Goal: Information Seeking & Learning: Learn about a topic

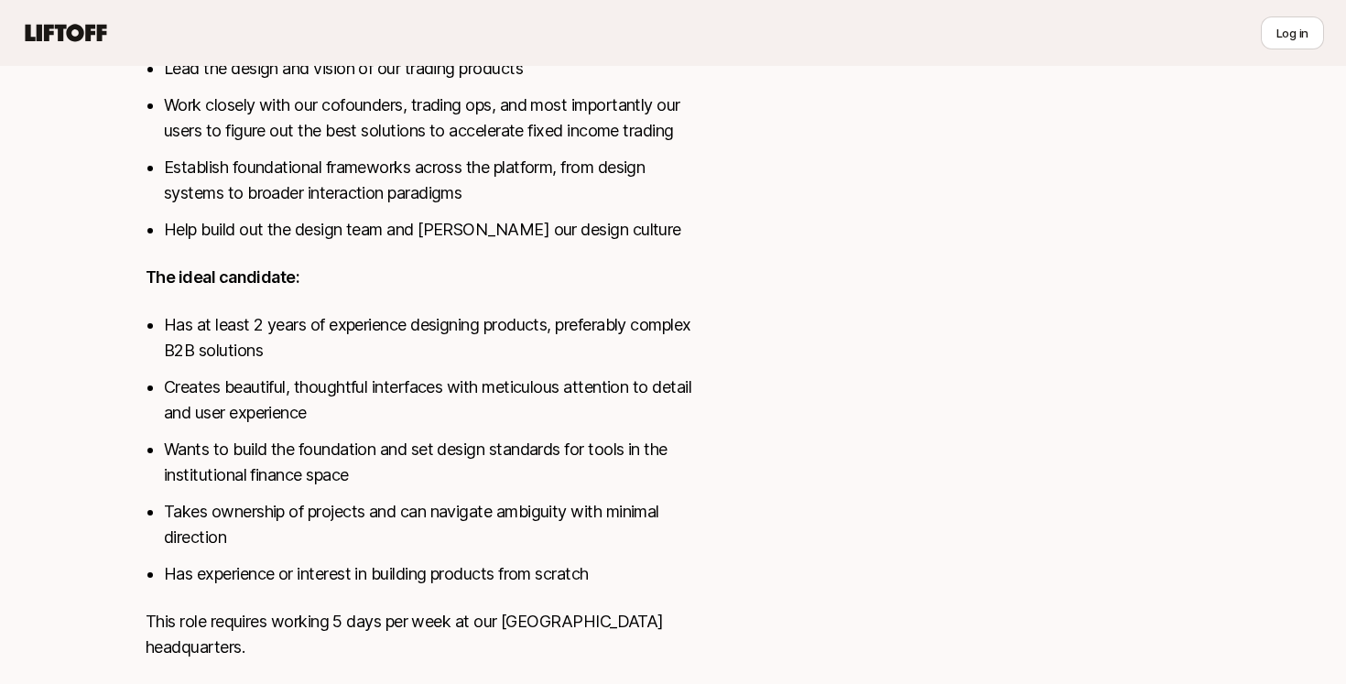
scroll to position [1076, 0]
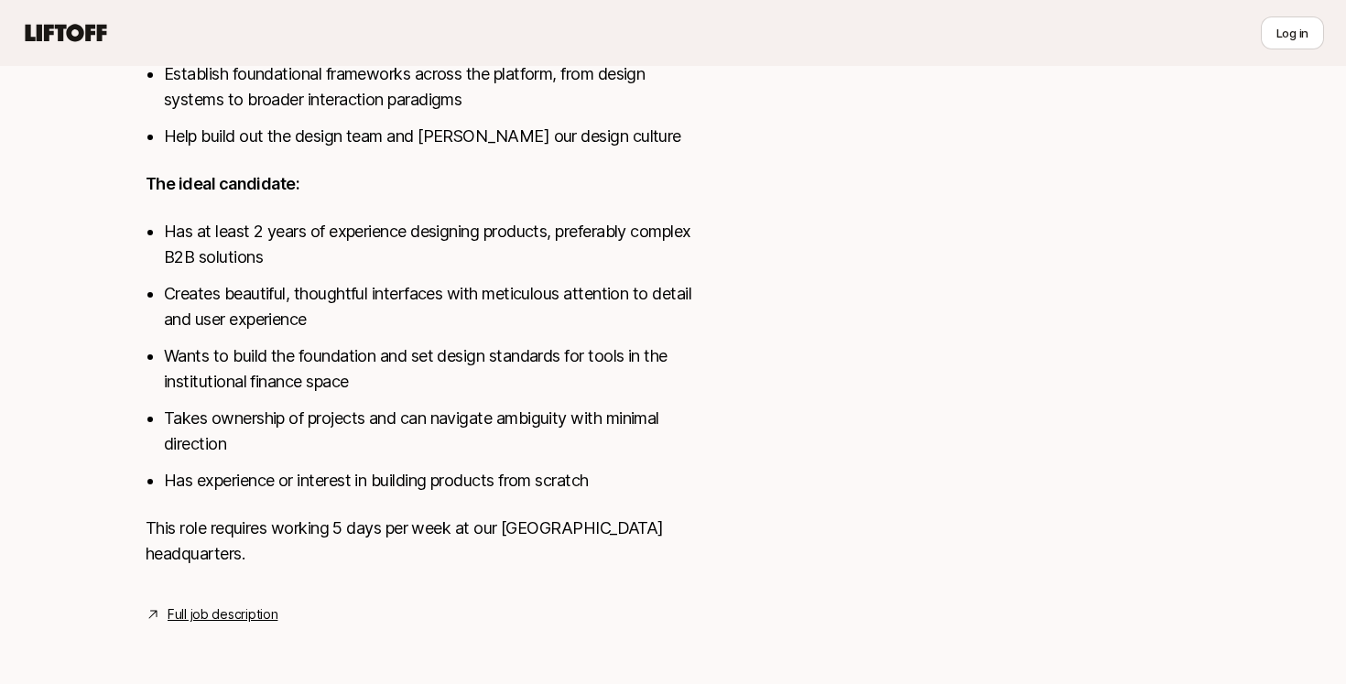
click at [256, 615] on link "Full job description" at bounding box center [223, 614] width 110 height 22
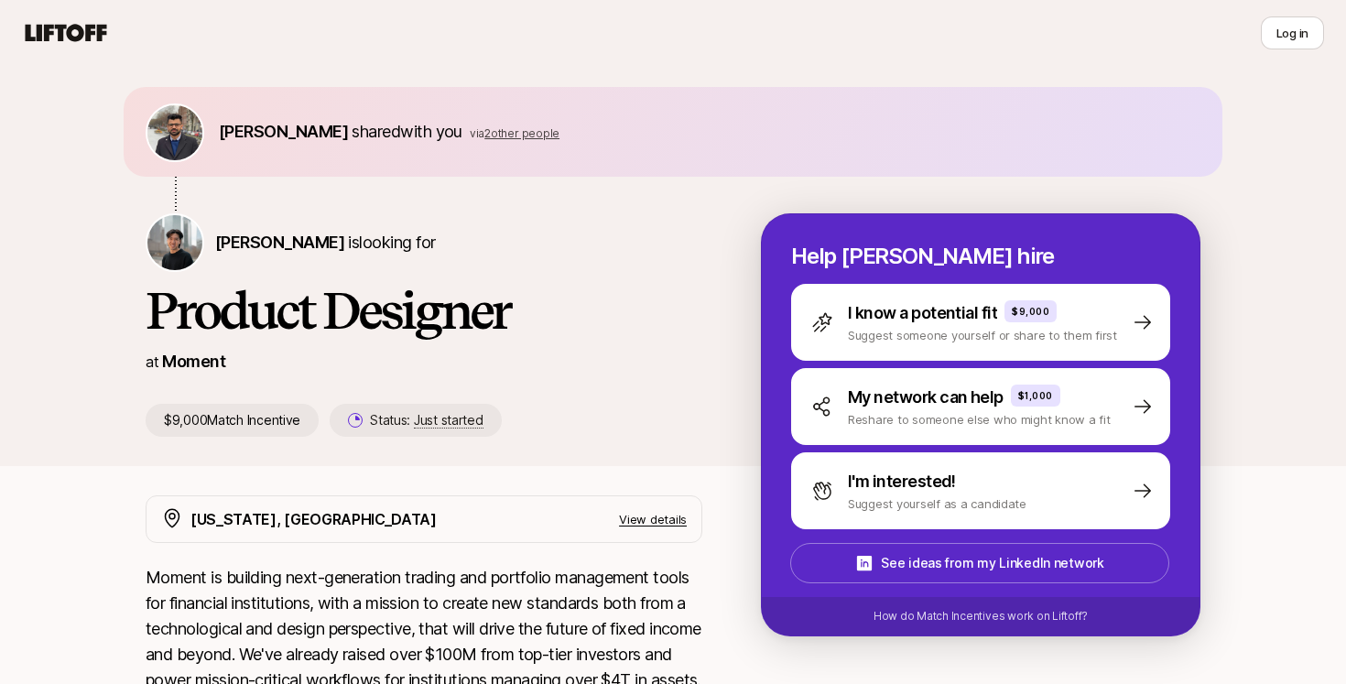
scroll to position [0, 0]
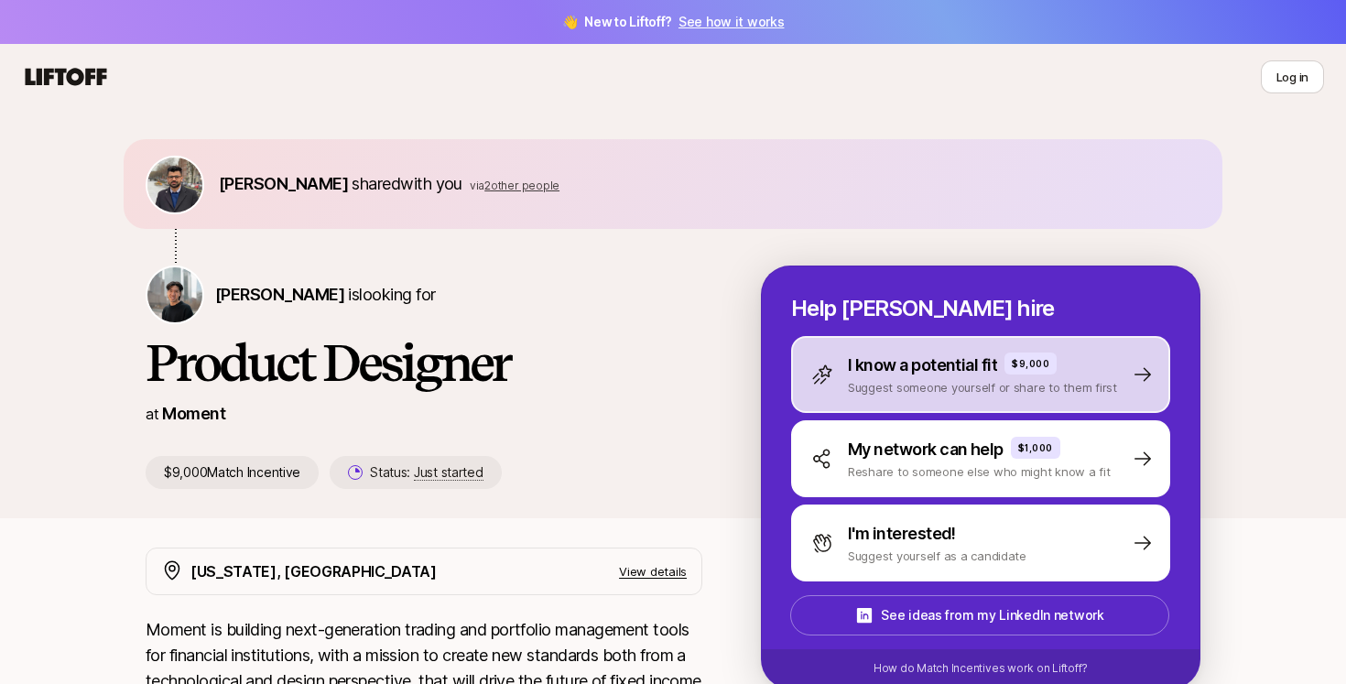
click at [913, 351] on div "I know a potential fit $9,000 Suggest someone yourself or share to them first" at bounding box center [980, 374] width 379 height 77
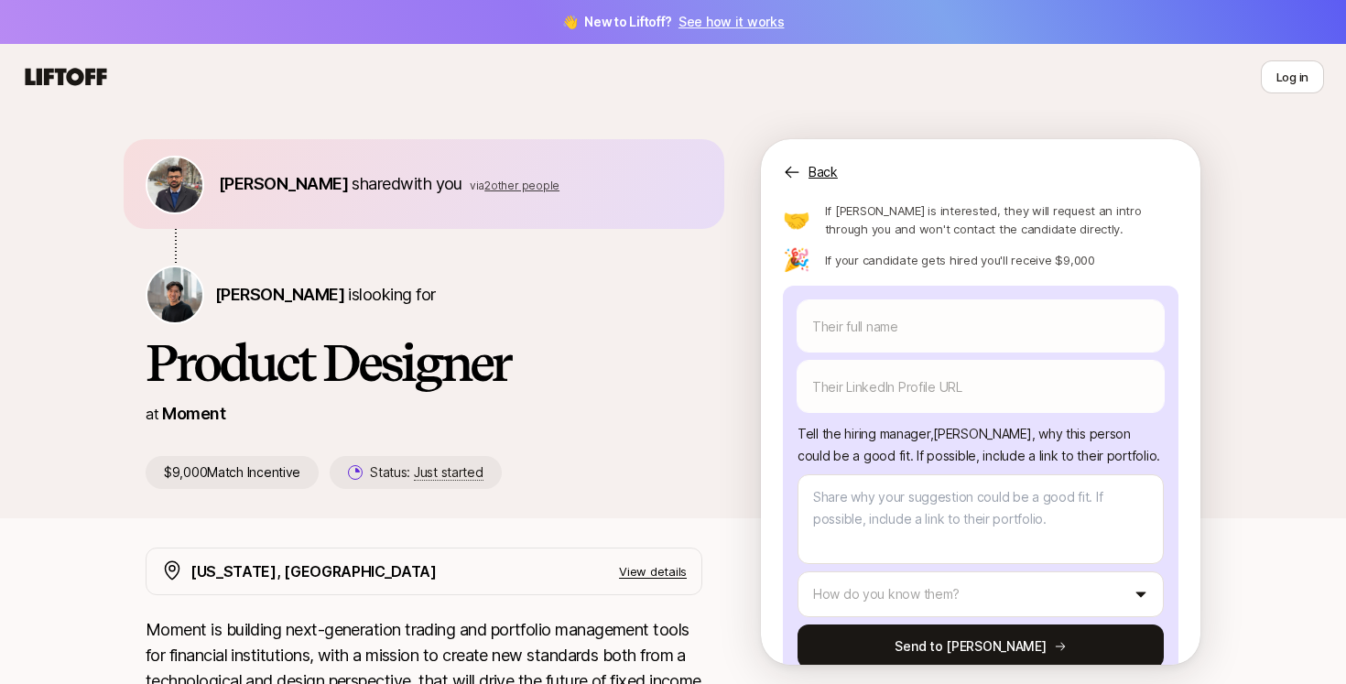
click at [794, 167] on icon at bounding box center [792, 172] width 18 height 18
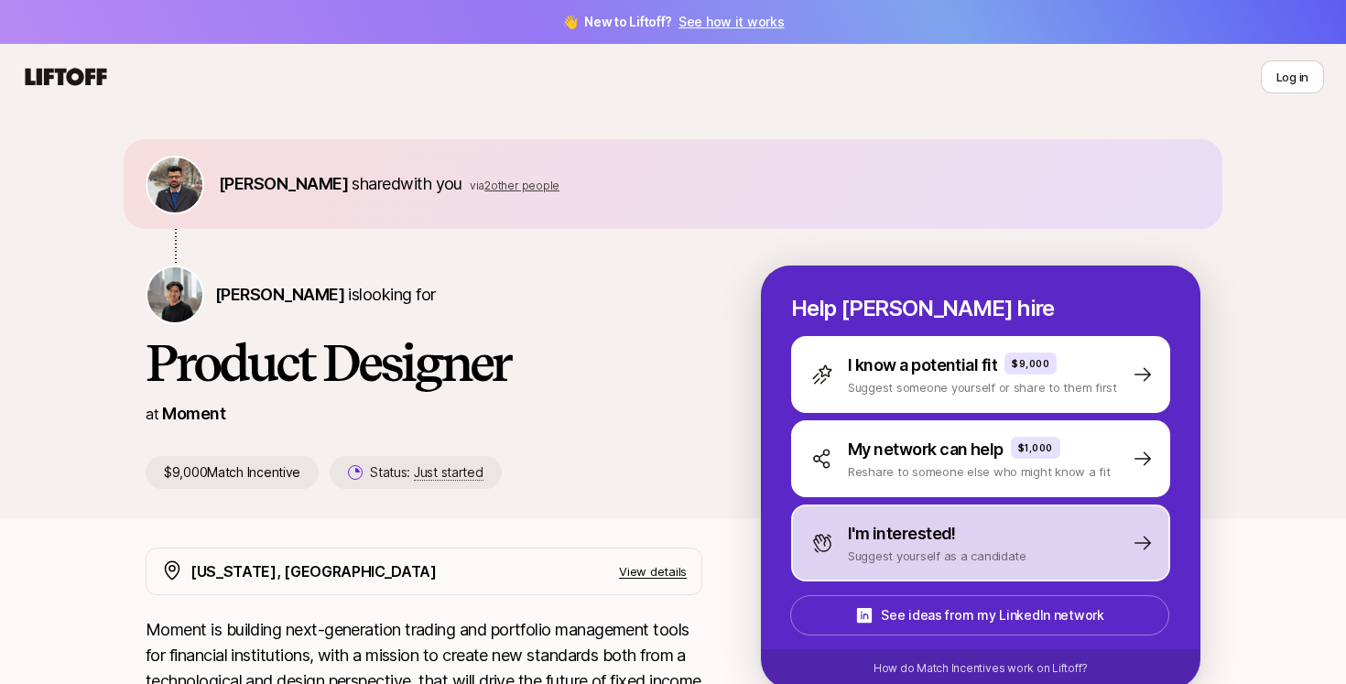
click at [901, 543] on p "I'm interested!" at bounding box center [902, 534] width 108 height 26
type textarea "x"
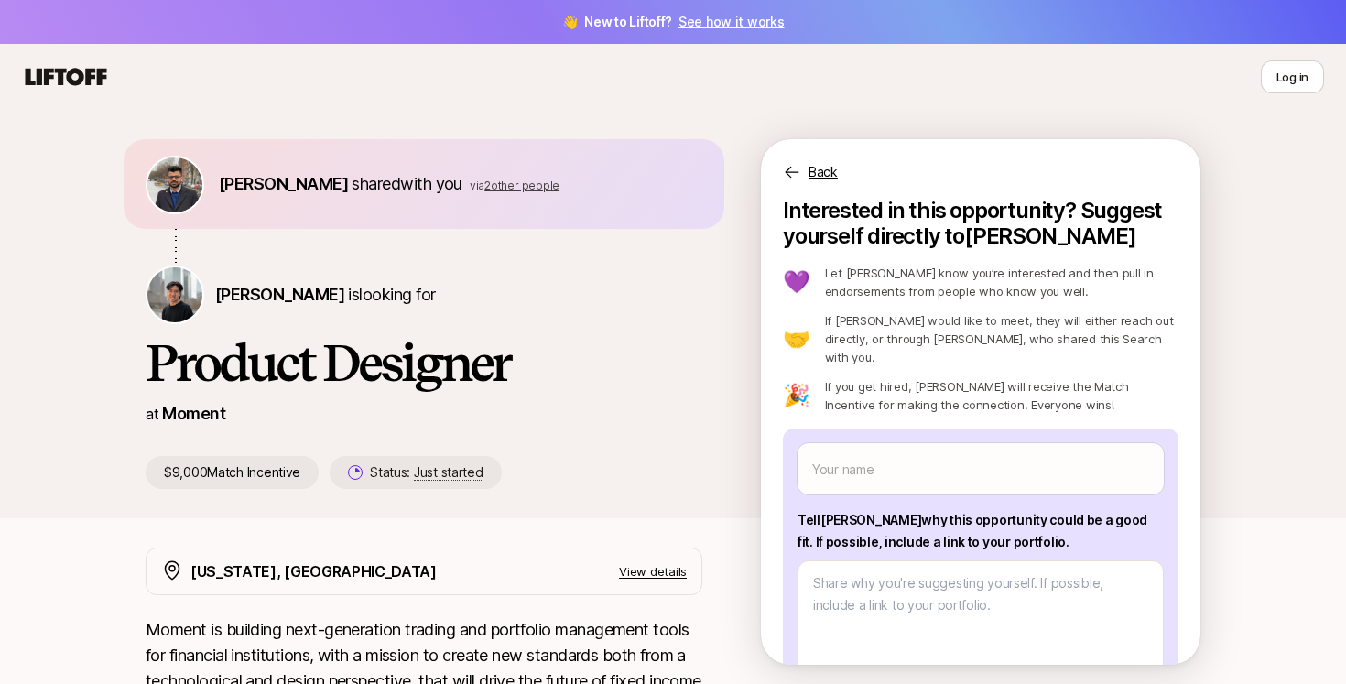
click at [795, 166] on icon at bounding box center [792, 172] width 18 height 18
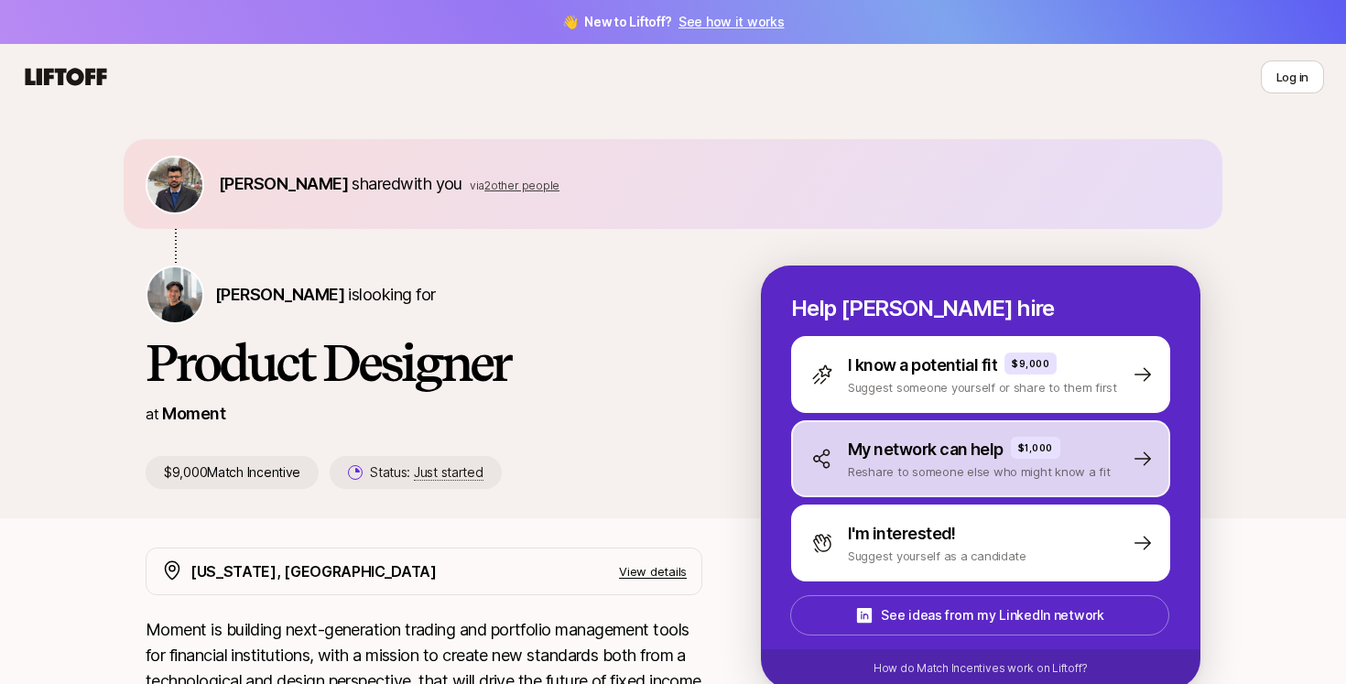
click at [890, 450] on p "My network can help" at bounding box center [926, 450] width 156 height 26
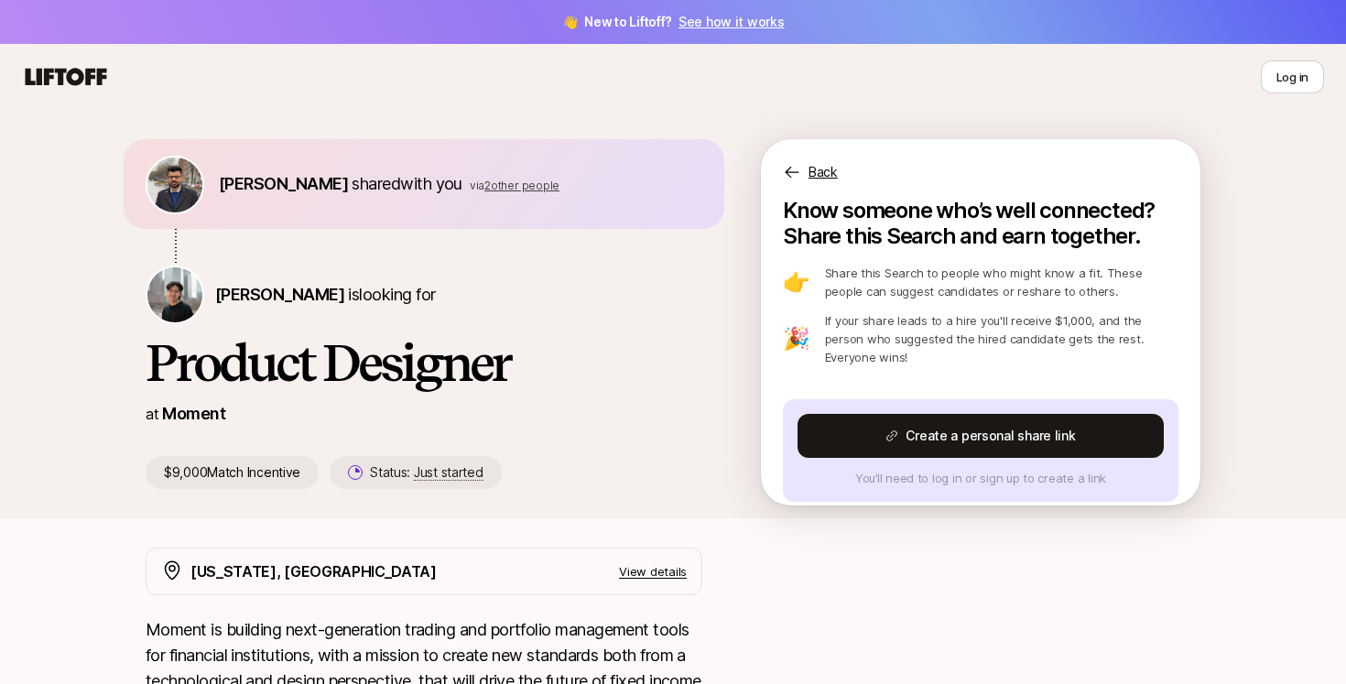
click at [802, 167] on div "Back" at bounding box center [980, 161] width 439 height 44
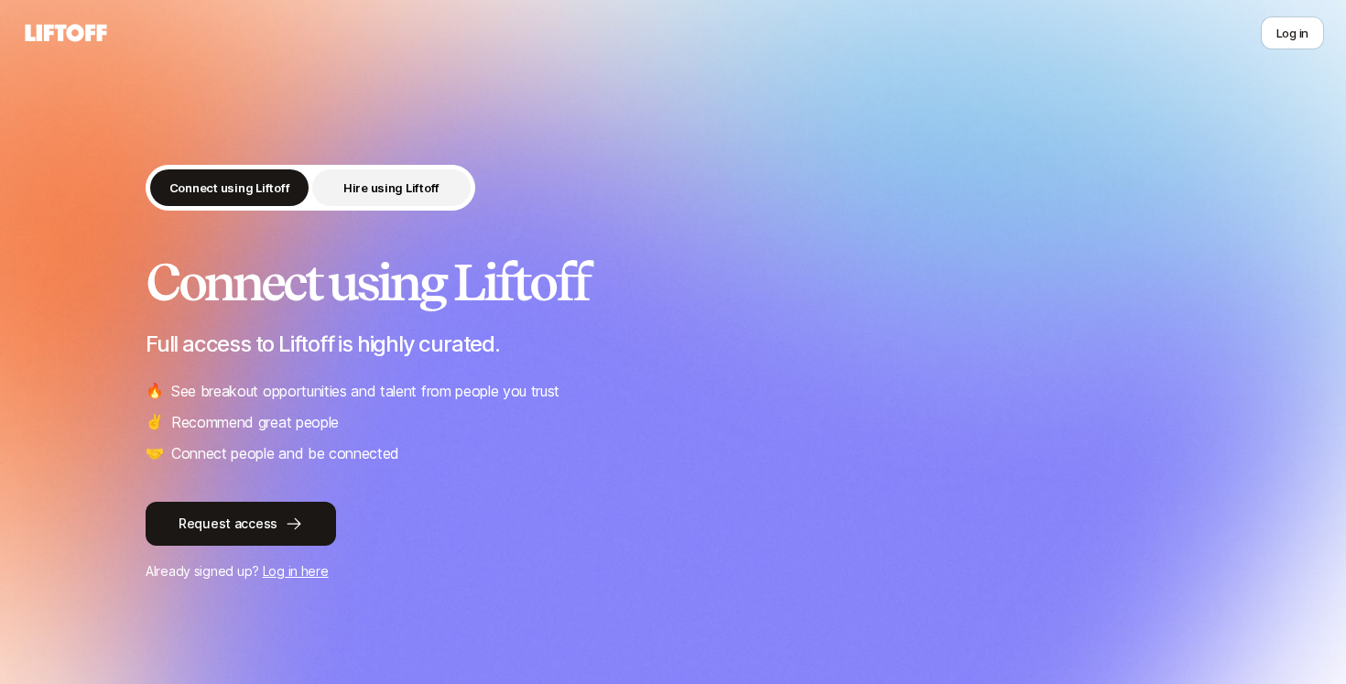
click at [419, 197] on button "Hire using Liftoff" at bounding box center [391, 187] width 158 height 37
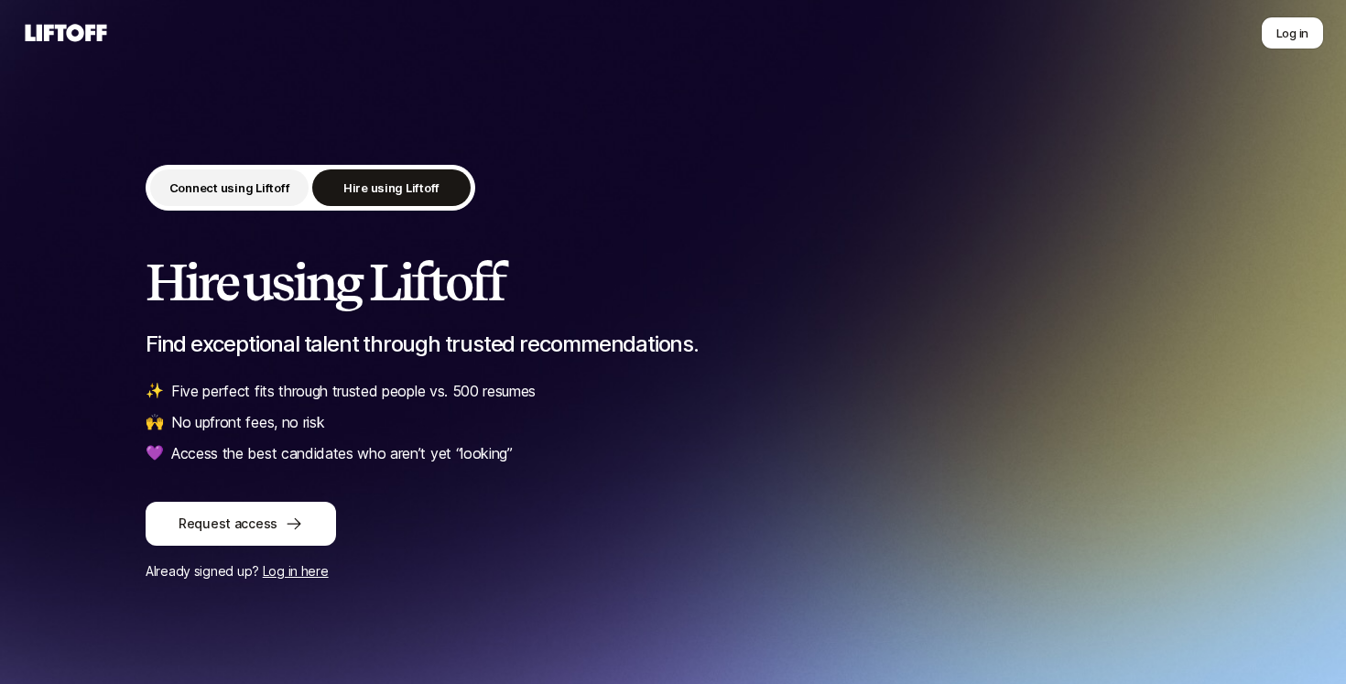
click at [233, 181] on p "Connect using Liftoff" at bounding box center [229, 188] width 121 height 18
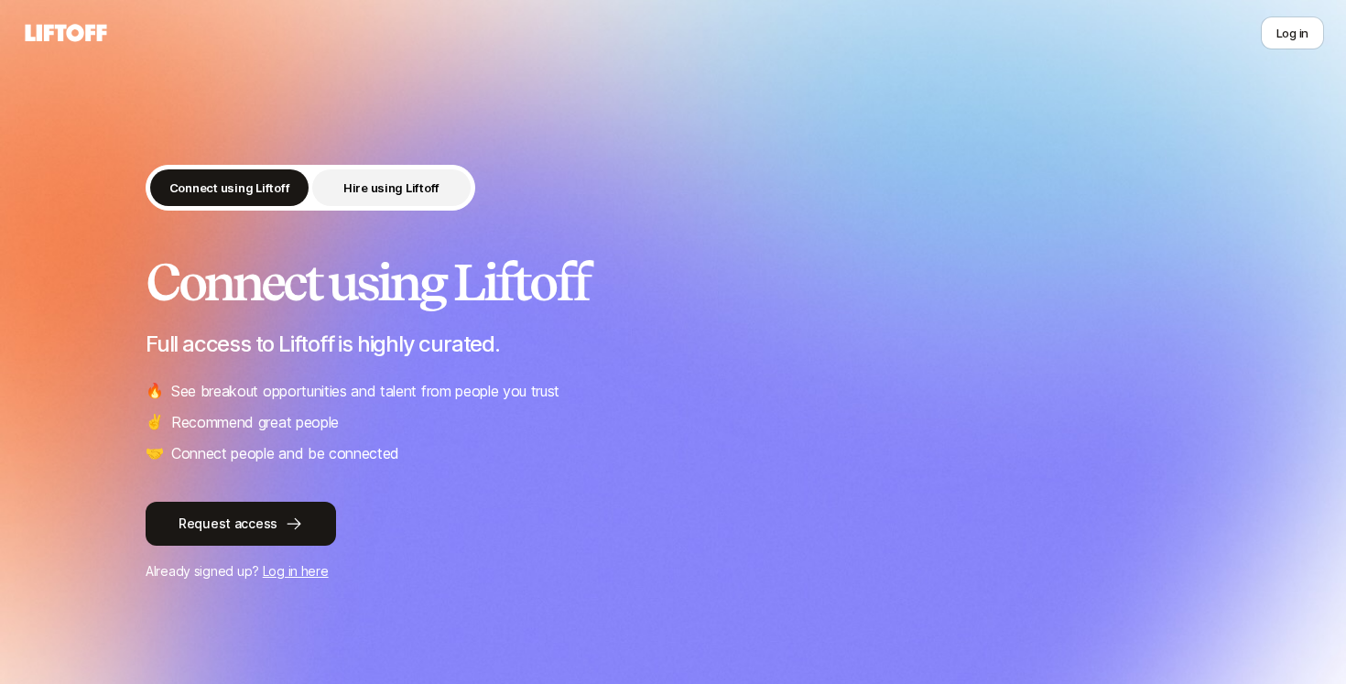
click at [363, 186] on p "Hire using Liftoff" at bounding box center [391, 188] width 96 height 18
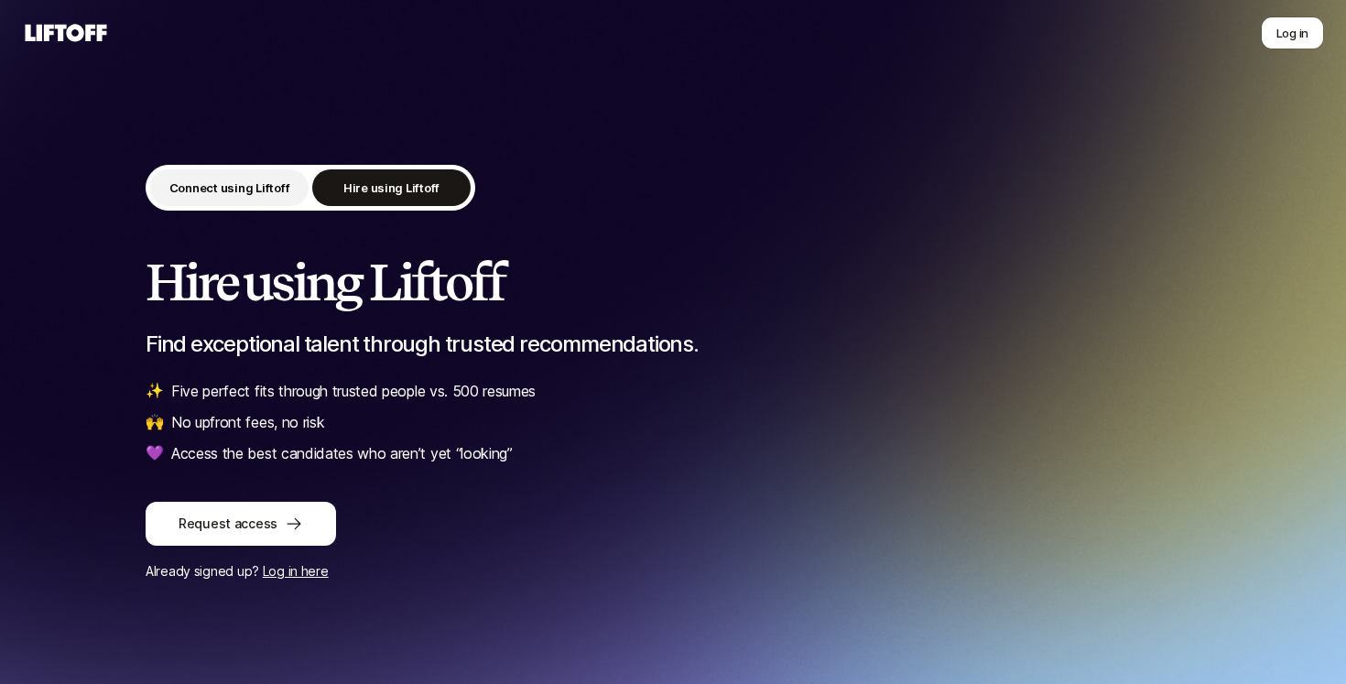
click at [235, 179] on p "Connect using Liftoff" at bounding box center [229, 188] width 121 height 18
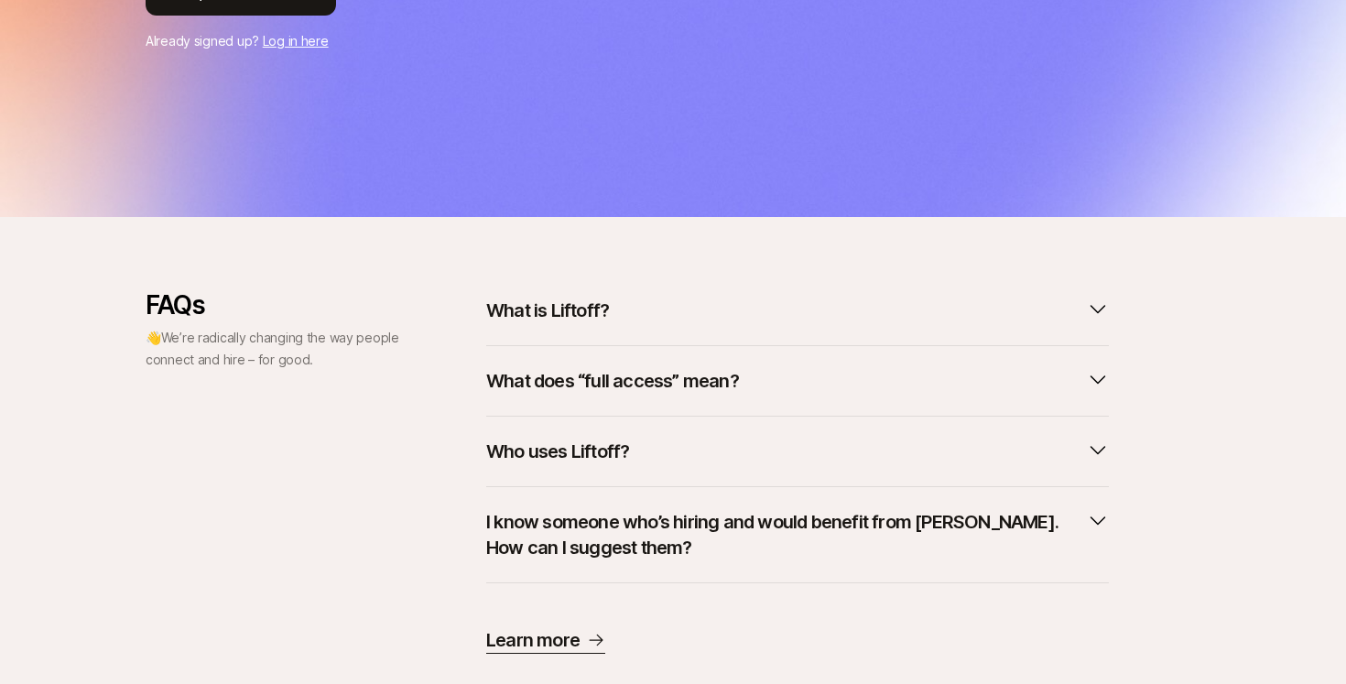
scroll to position [573, 0]
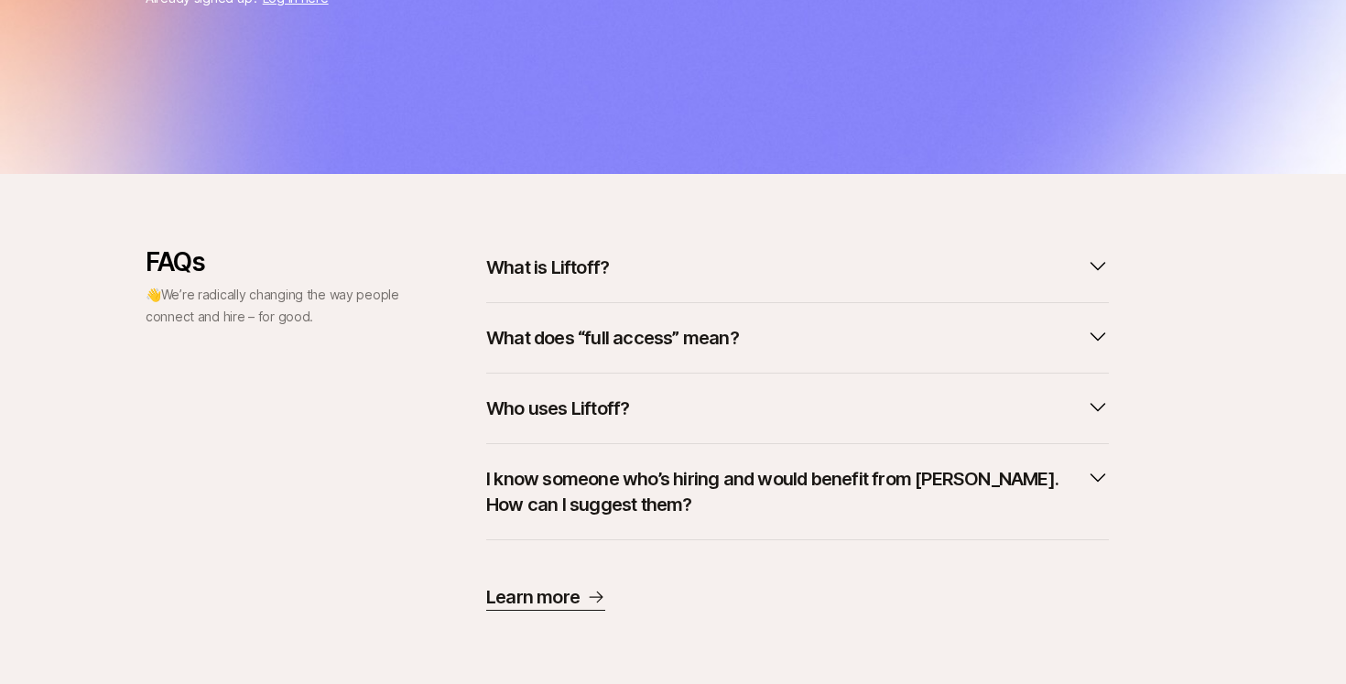
click at [561, 271] on p "What is Liftoff?" at bounding box center [547, 268] width 123 height 26
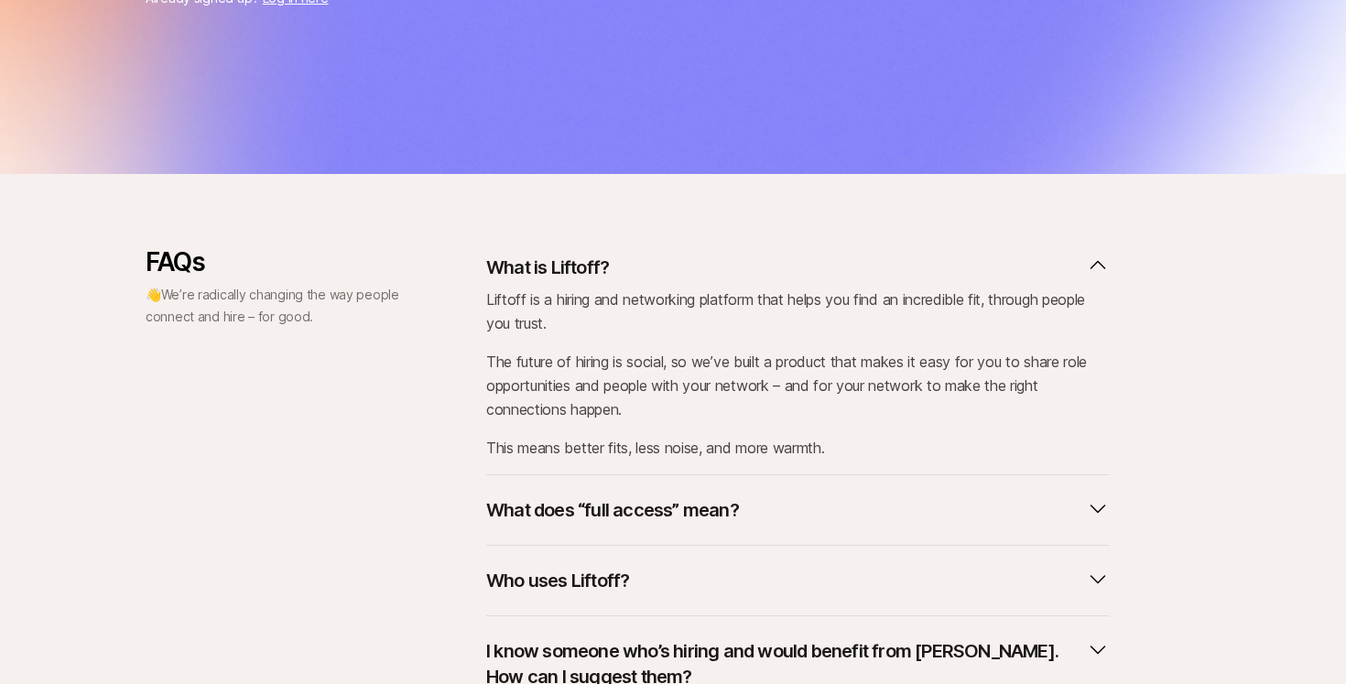
click at [558, 266] on p "What is Liftoff?" at bounding box center [547, 268] width 123 height 26
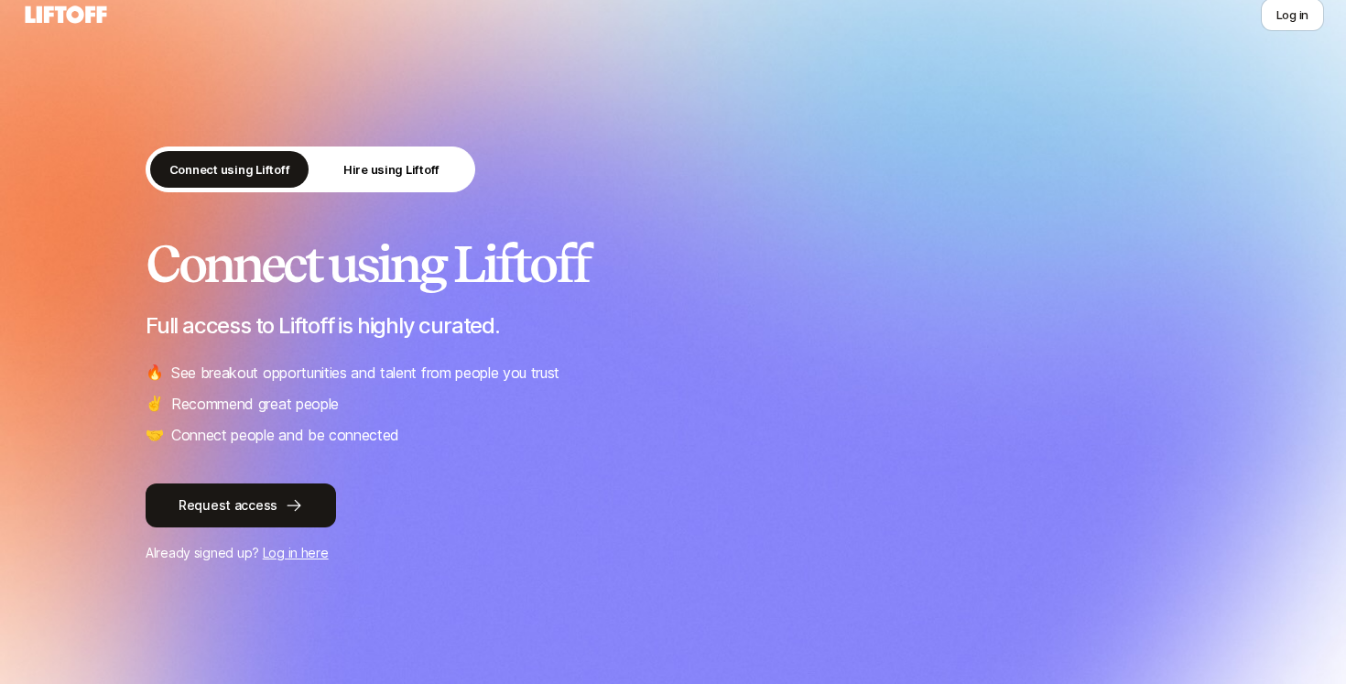
scroll to position [0, 0]
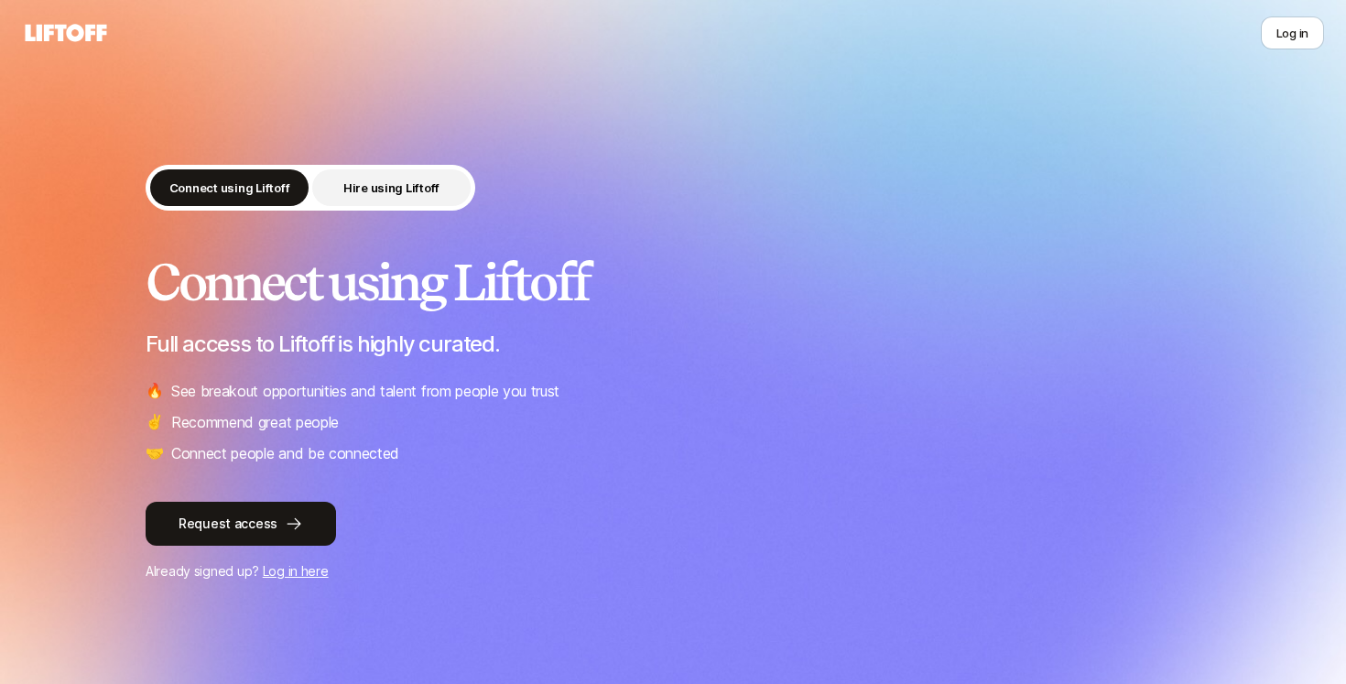
click at [385, 187] on p "Hire using Liftoff" at bounding box center [391, 188] width 96 height 18
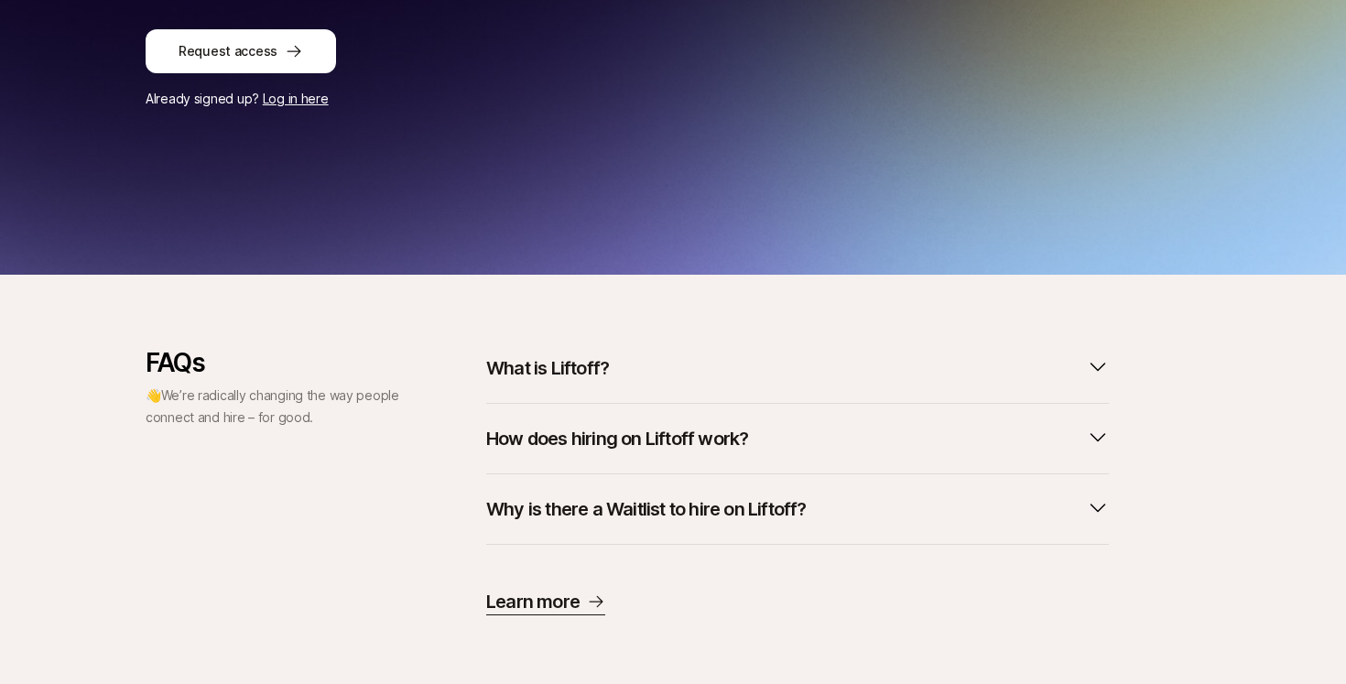
scroll to position [477, 0]
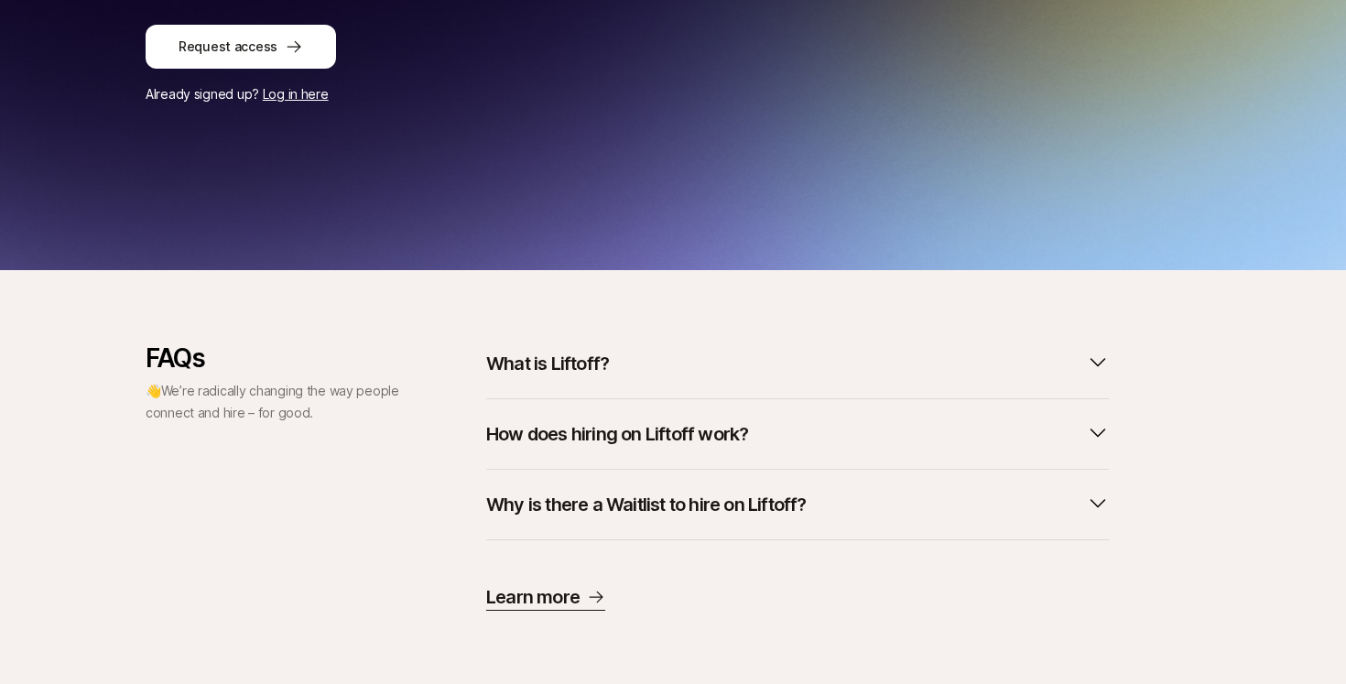
click at [543, 367] on p "What is Liftoff?" at bounding box center [547, 364] width 123 height 26
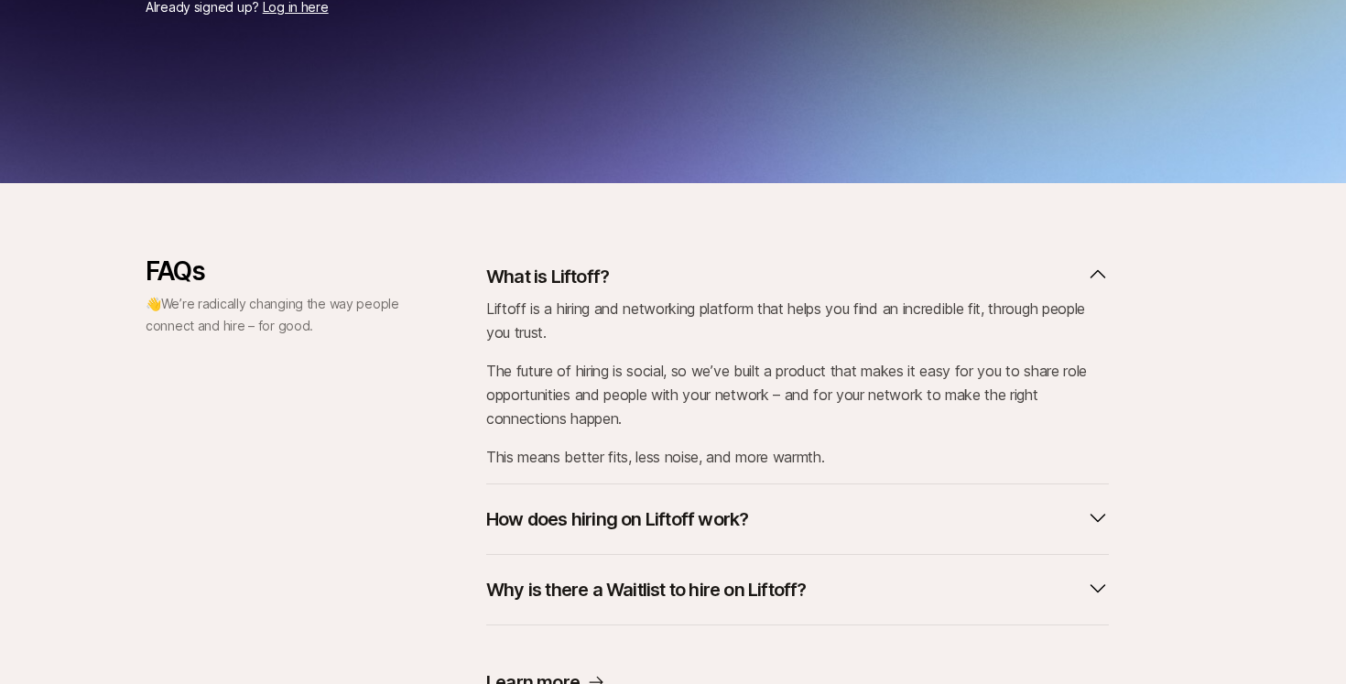
scroll to position [649, 0]
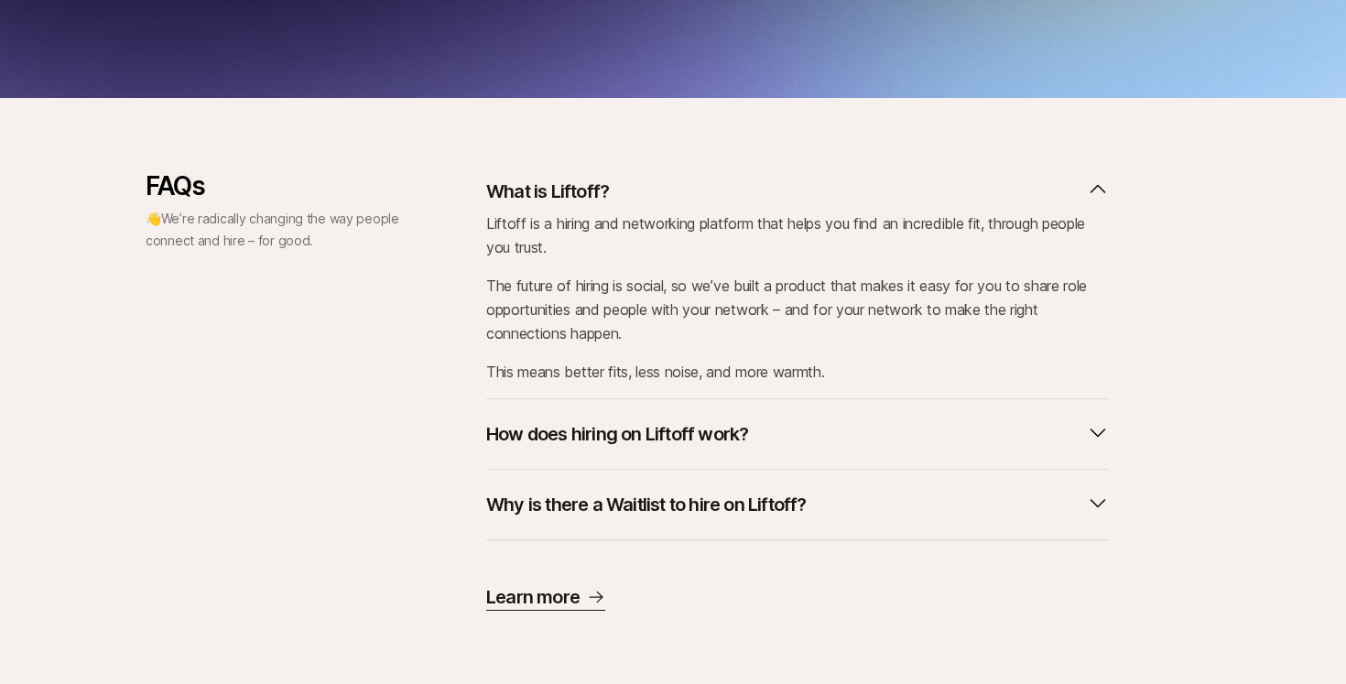
click at [559, 431] on p "How does hiring on Liftoff work?" at bounding box center [617, 434] width 262 height 26
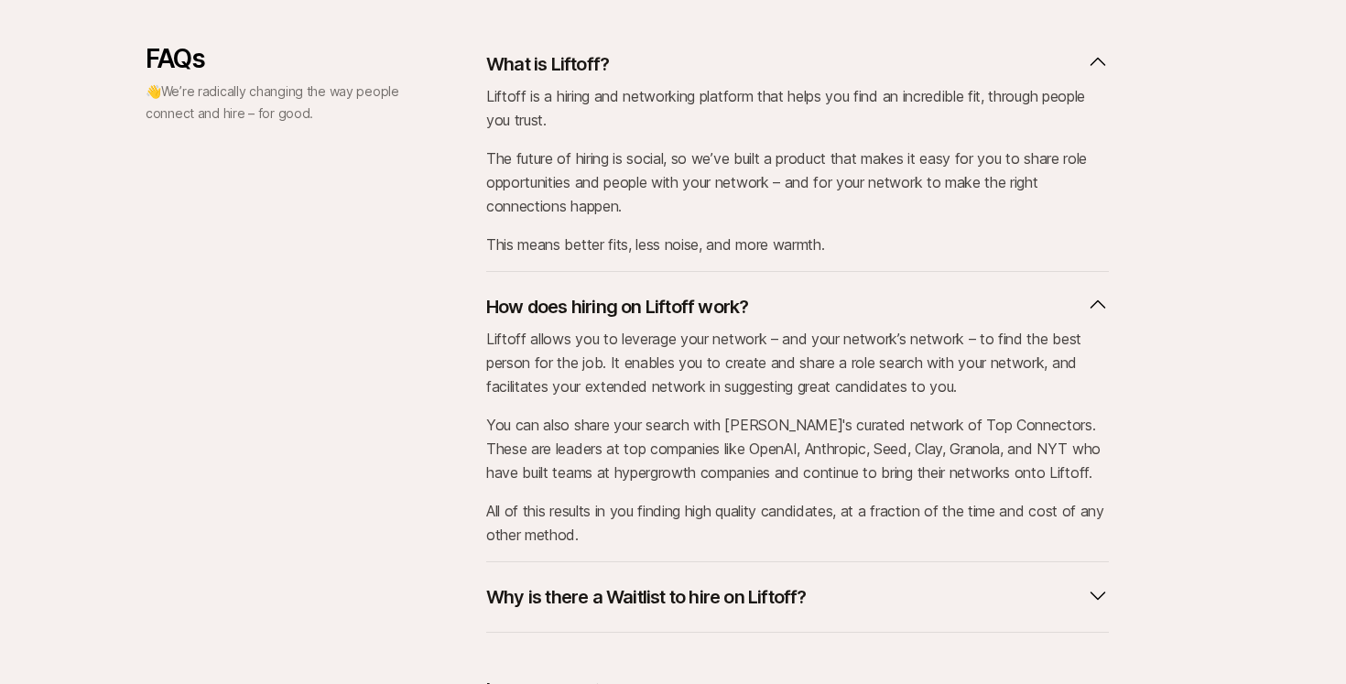
scroll to position [869, 0]
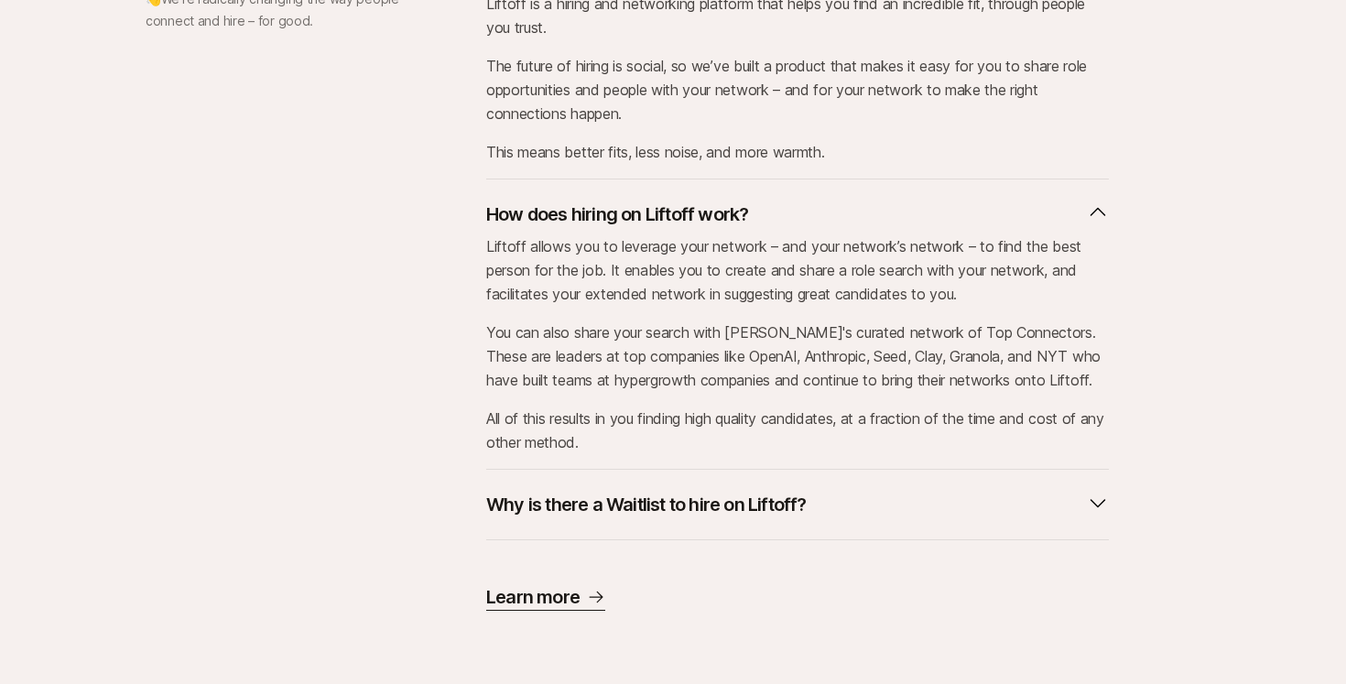
click at [567, 502] on p "Why is there a Waitlist to hire on Liftoff?" at bounding box center [646, 505] width 320 height 26
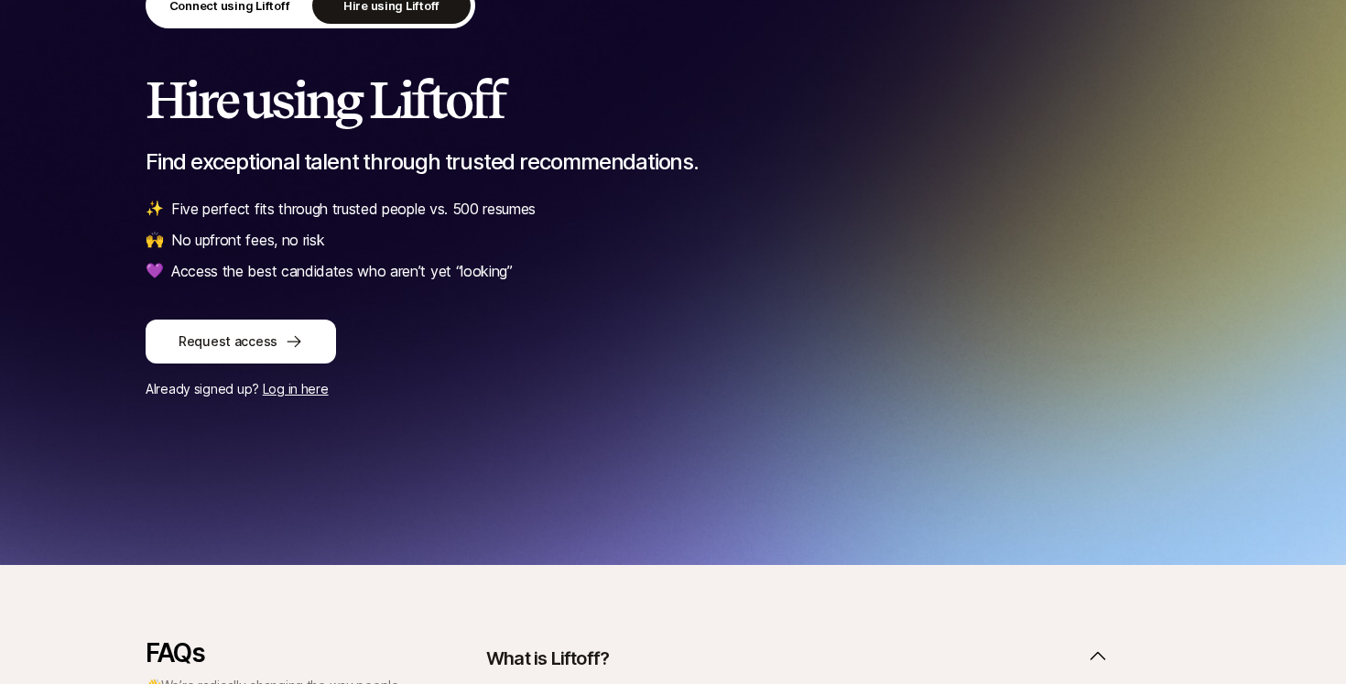
scroll to position [0, 0]
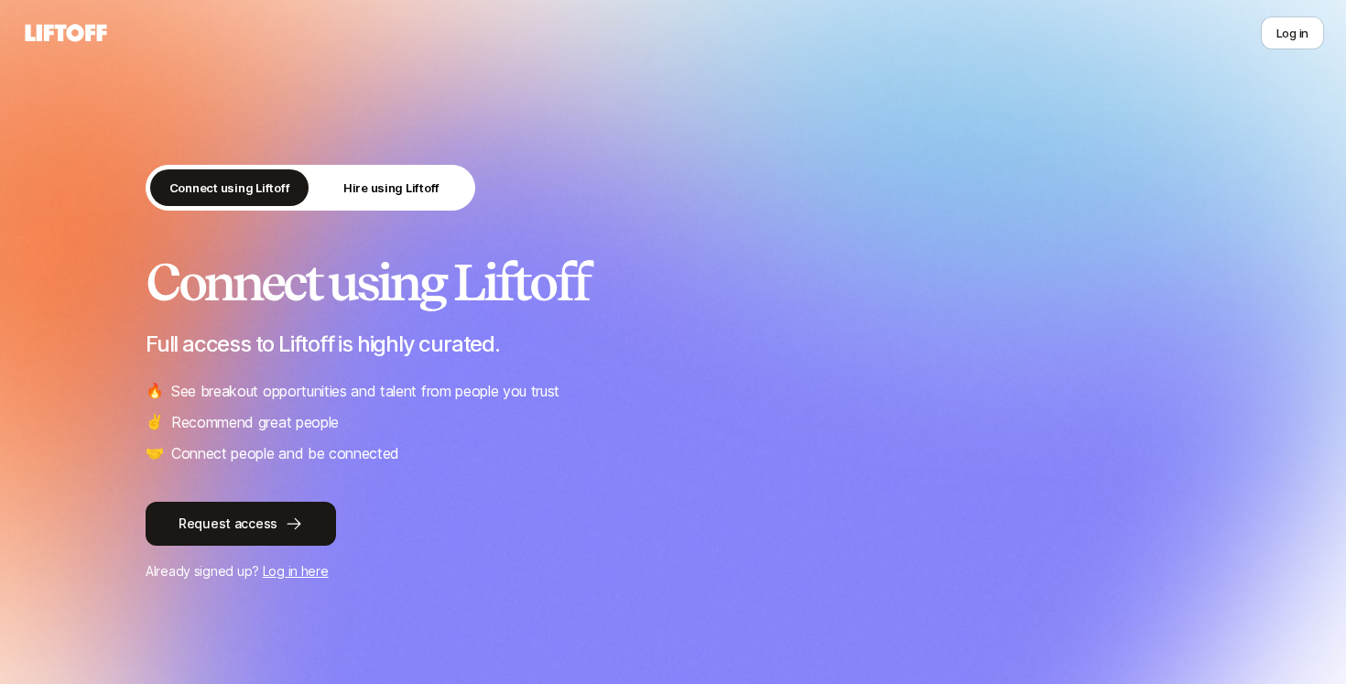
scroll to position [573, 0]
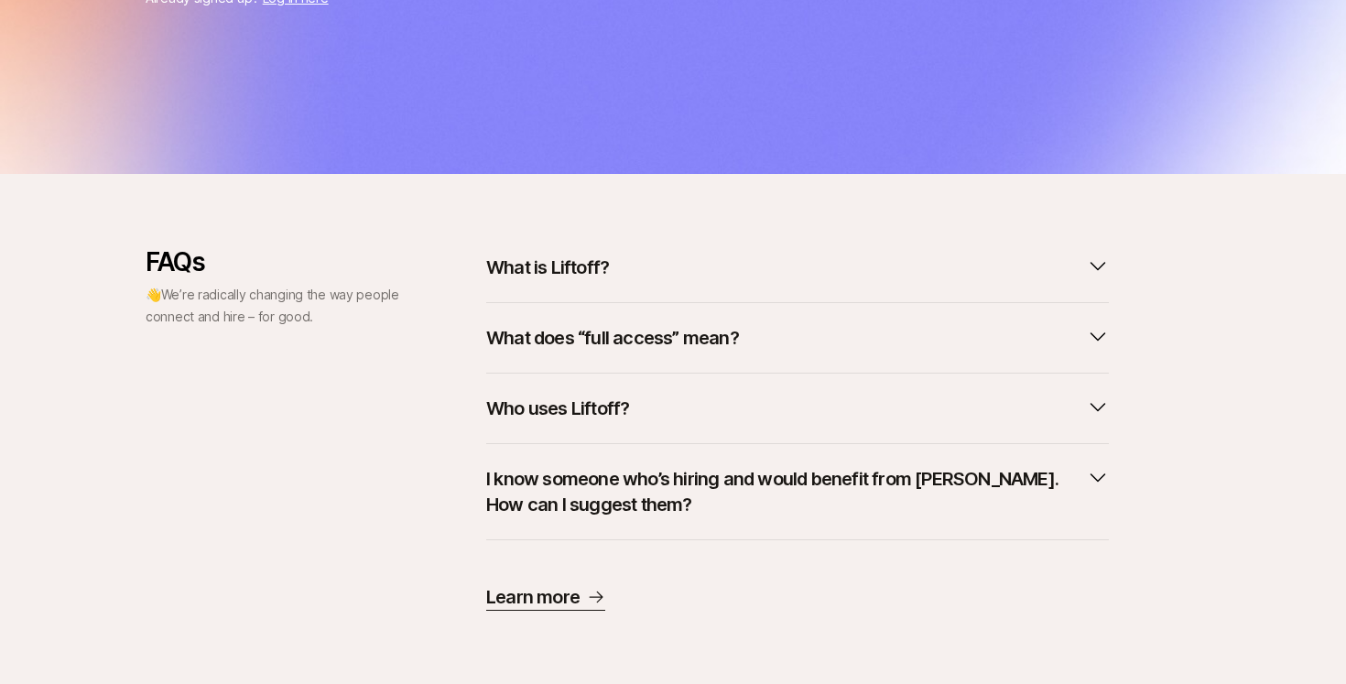
click at [550, 261] on p "What is Liftoff?" at bounding box center [547, 268] width 123 height 26
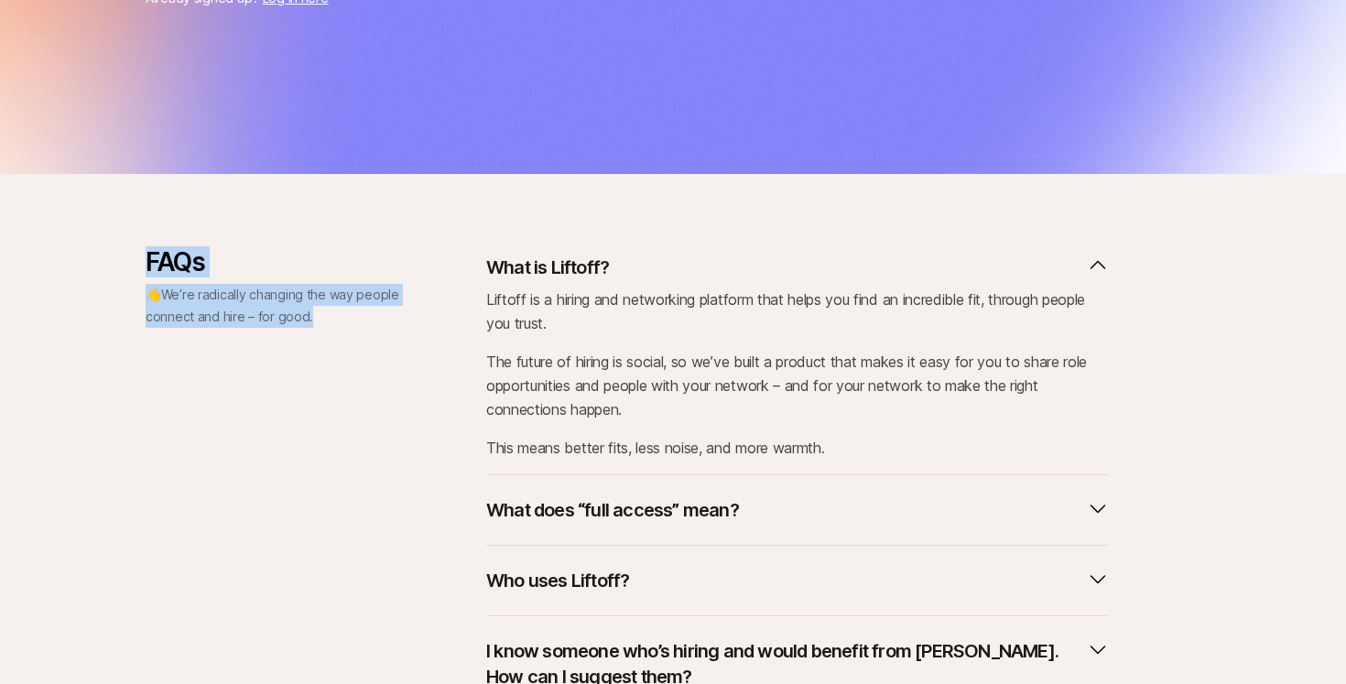
drag, startPoint x: 149, startPoint y: 256, endPoint x: 374, endPoint y: 344, distance: 241.8
click at [379, 344] on div "FAQs 👋 We’re radically changing the way people connect and hire – for good." at bounding box center [274, 515] width 256 height 536
click at [280, 275] on p "FAQs" at bounding box center [274, 261] width 256 height 29
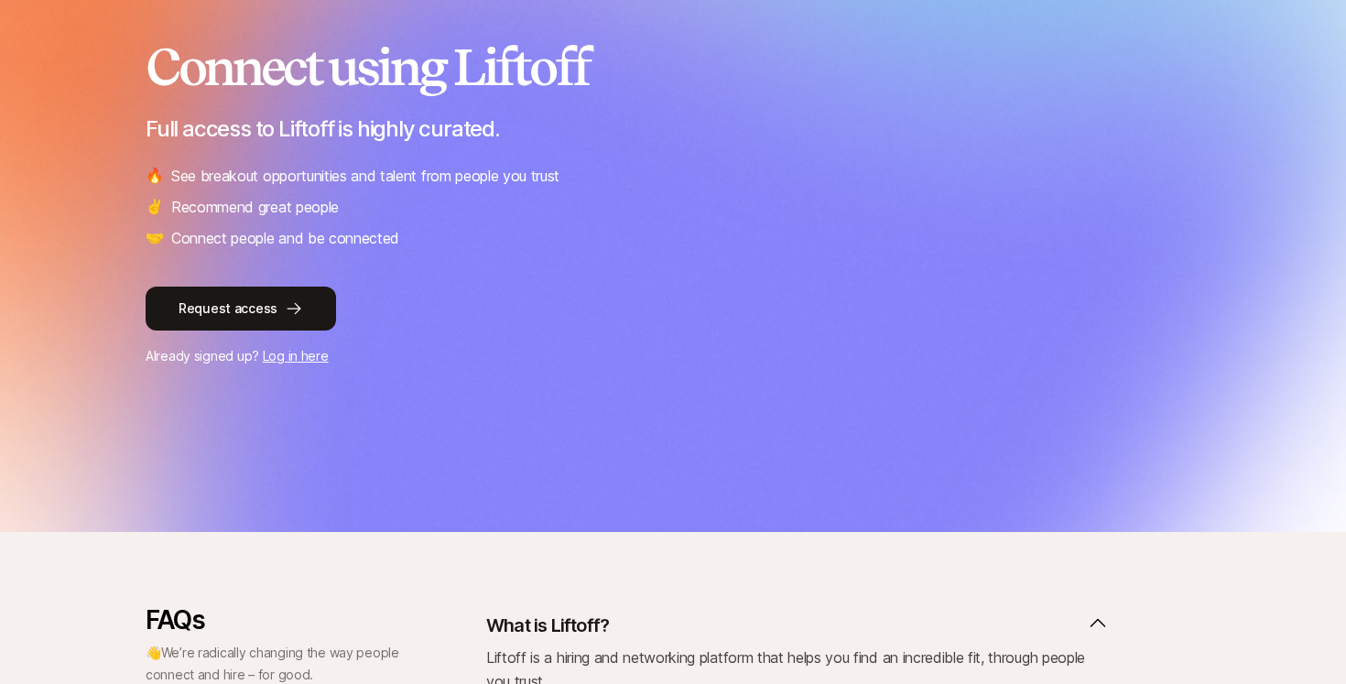
scroll to position [0, 0]
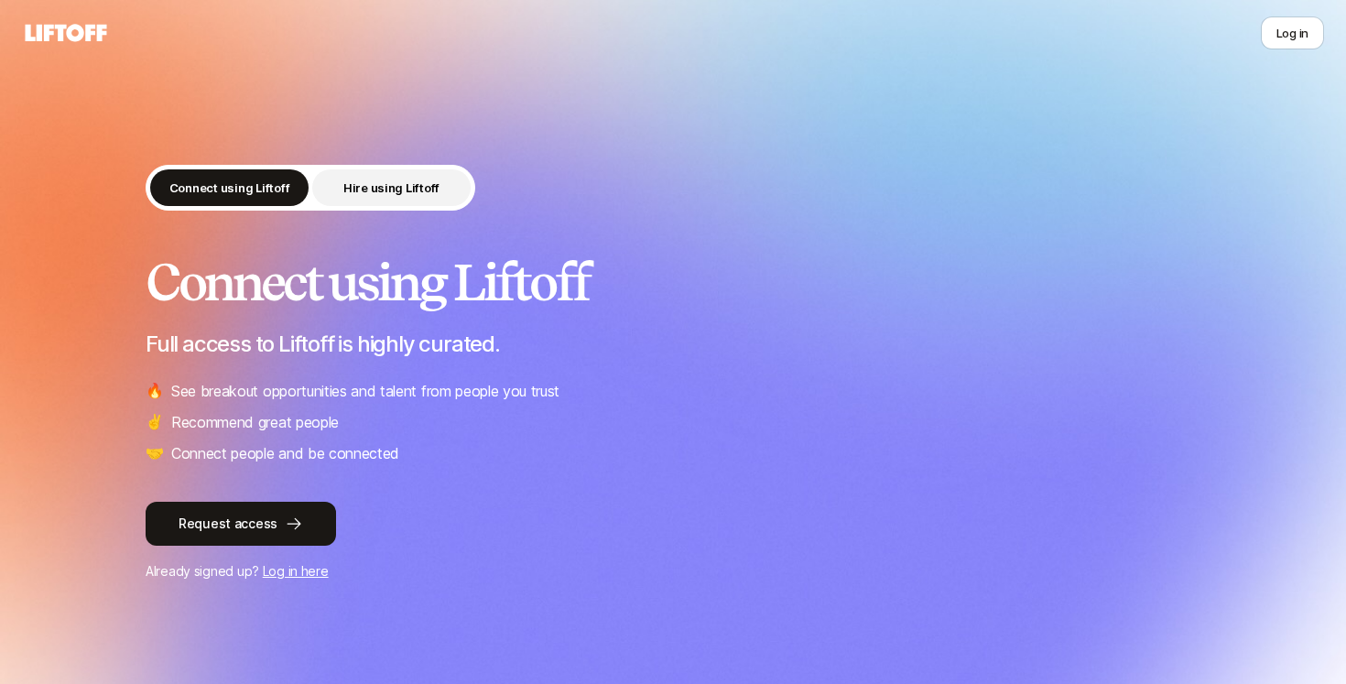
click at [372, 190] on p "Hire using Liftoff" at bounding box center [391, 188] width 96 height 18
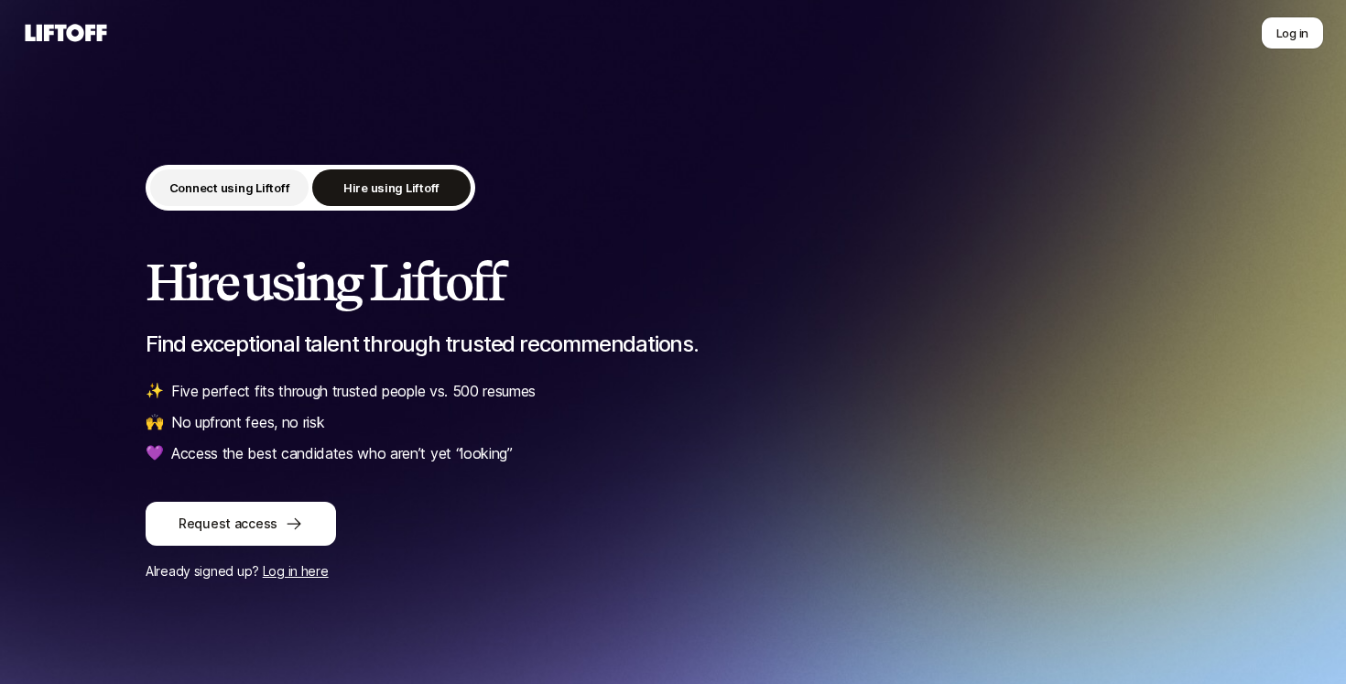
click at [258, 182] on p "Connect using Liftoff" at bounding box center [229, 188] width 121 height 18
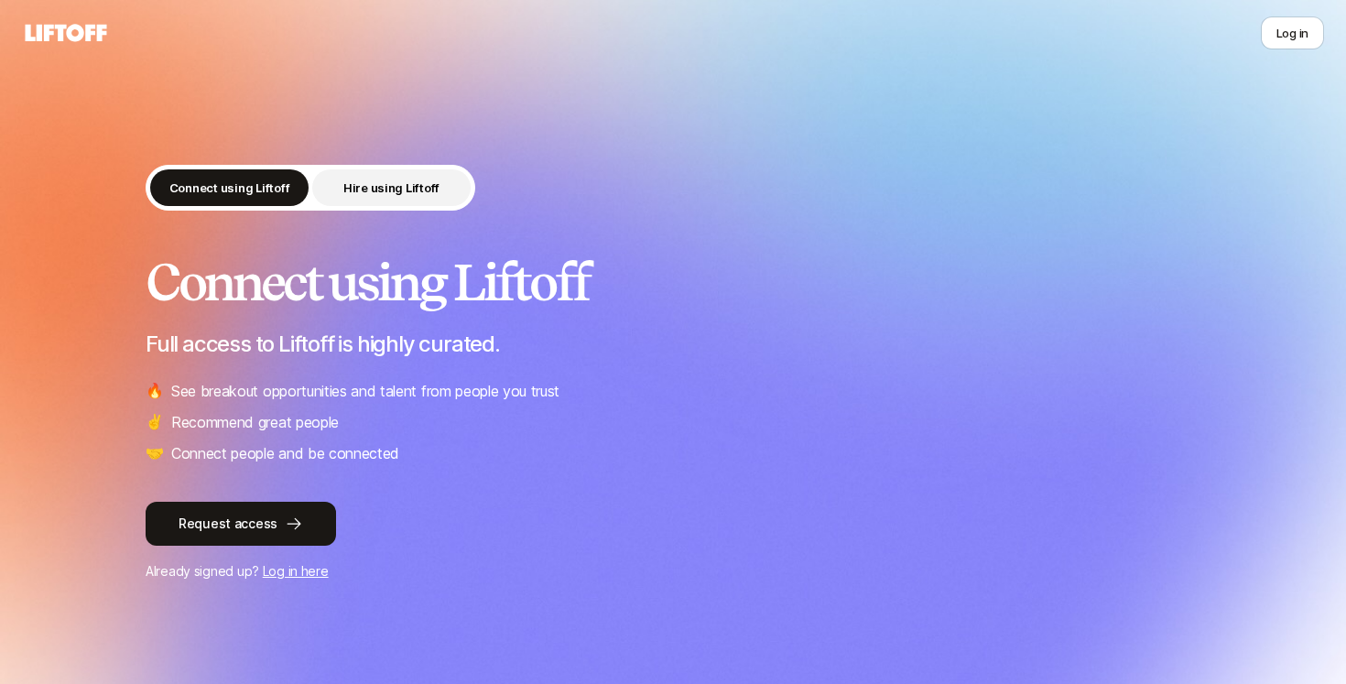
click at [378, 183] on p "Hire using Liftoff" at bounding box center [391, 188] width 96 height 18
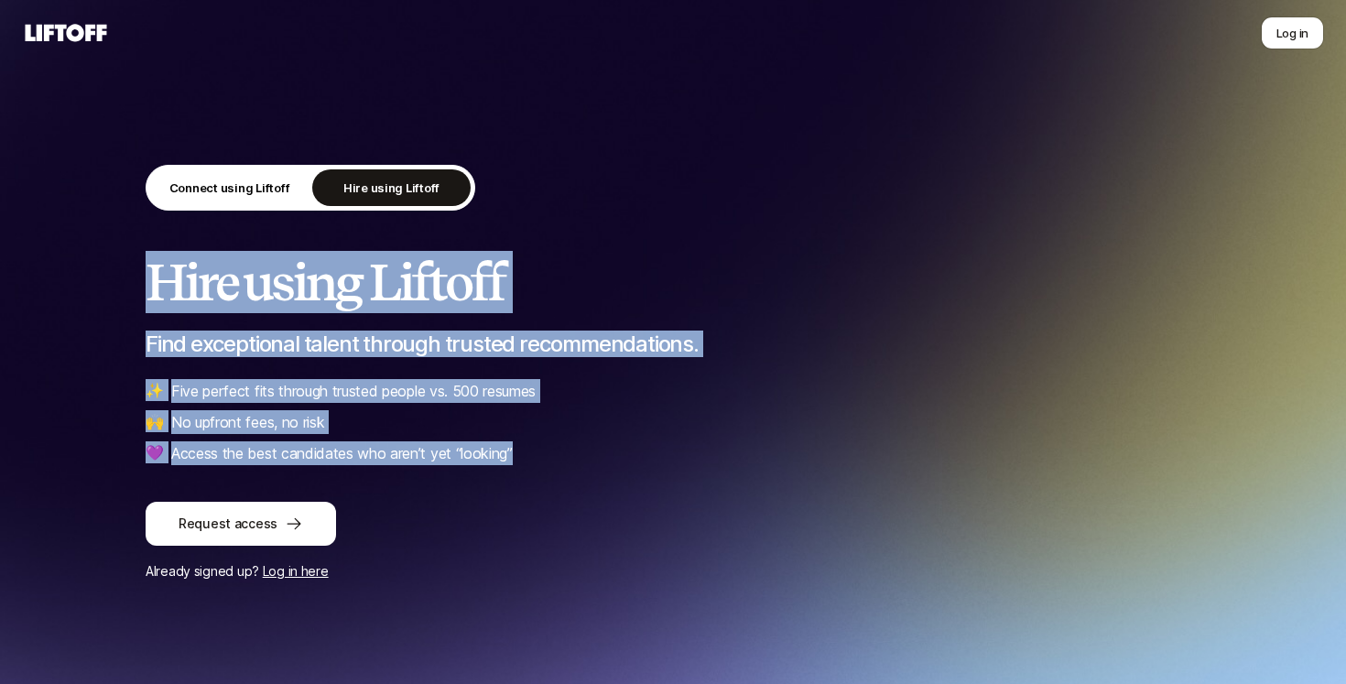
drag, startPoint x: 160, startPoint y: 273, endPoint x: 518, endPoint y: 479, distance: 413.0
click at [518, 479] on div "Connect using Liftoff Hire using Liftoff Hire using Liftoff Find exceptional ta…" at bounding box center [673, 374] width 1055 height 418
click at [344, 291] on h2 "Hire using Liftoff" at bounding box center [673, 282] width 1055 height 55
drag, startPoint x: 147, startPoint y: 278, endPoint x: 545, endPoint y: 458, distance: 436.0
click at [545, 458] on div "Hire using Liftoff Find exceptional talent through trusted recommendations. ✨ F…" at bounding box center [673, 360] width 1055 height 211
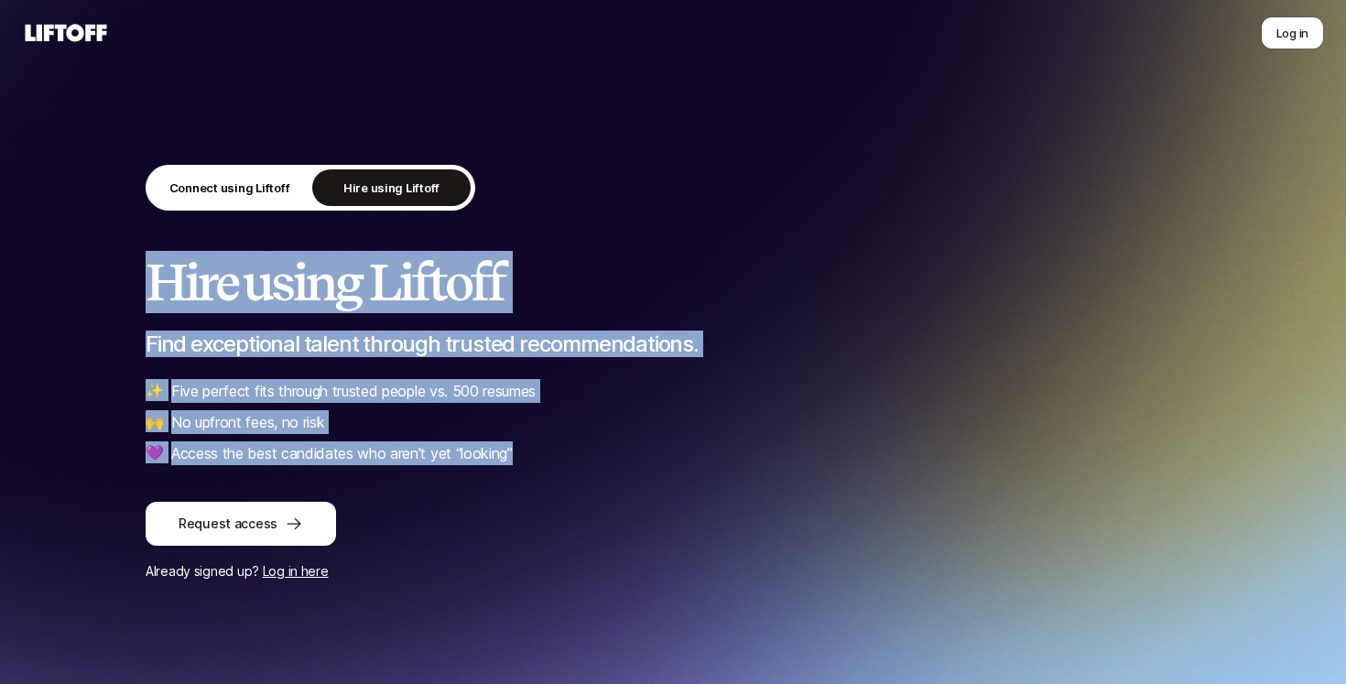
click at [367, 283] on h2 "Hire using Liftoff" at bounding box center [673, 282] width 1055 height 55
drag, startPoint x: 156, startPoint y: 274, endPoint x: 548, endPoint y: 466, distance: 437.3
click at [554, 470] on div "Connect using Liftoff Hire using Liftoff Hire using Liftoff Find exceptional ta…" at bounding box center [673, 374] width 1055 height 418
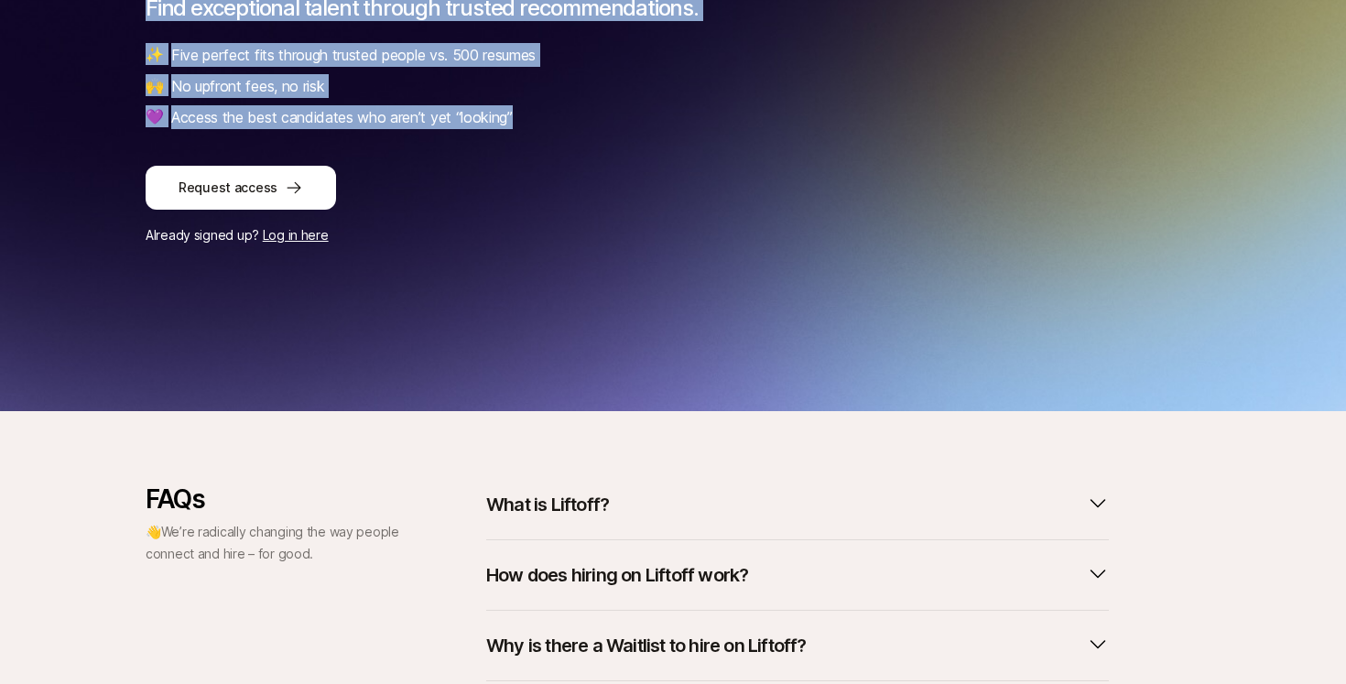
scroll to position [477, 0]
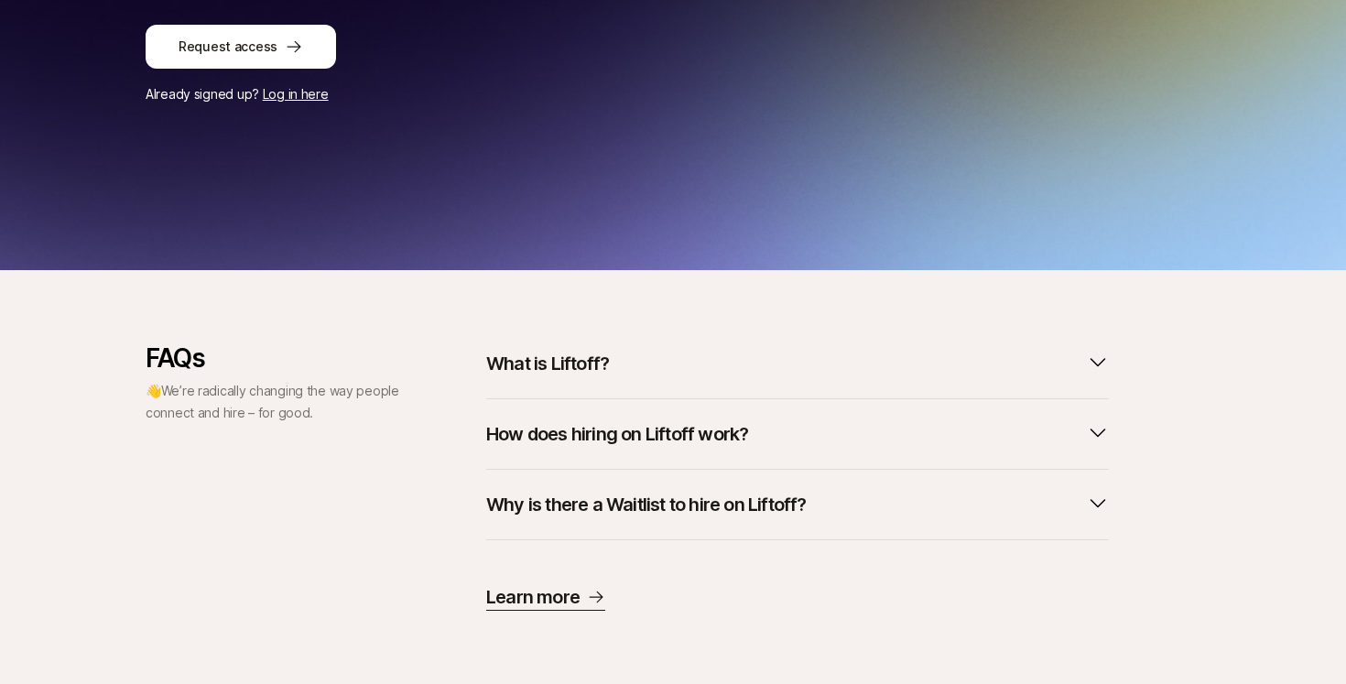
click at [620, 360] on button "What is Liftoff?" at bounding box center [797, 363] width 623 height 40
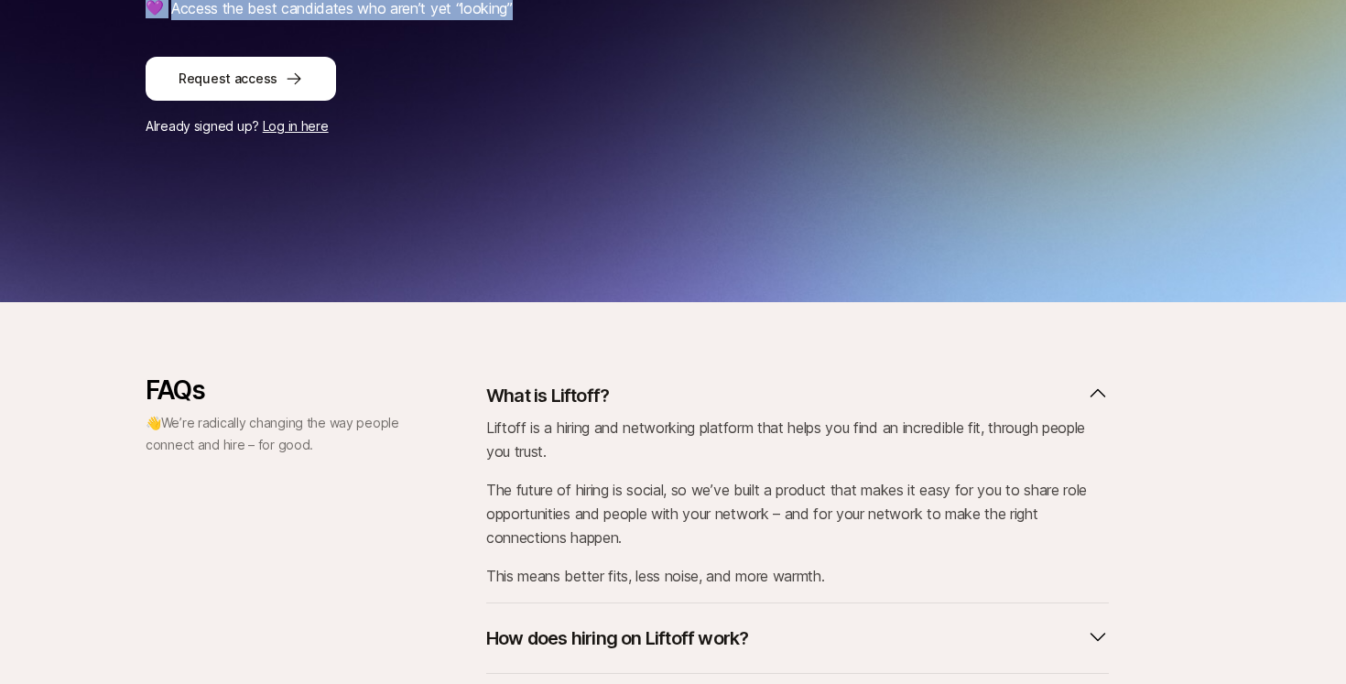
scroll to position [0, 0]
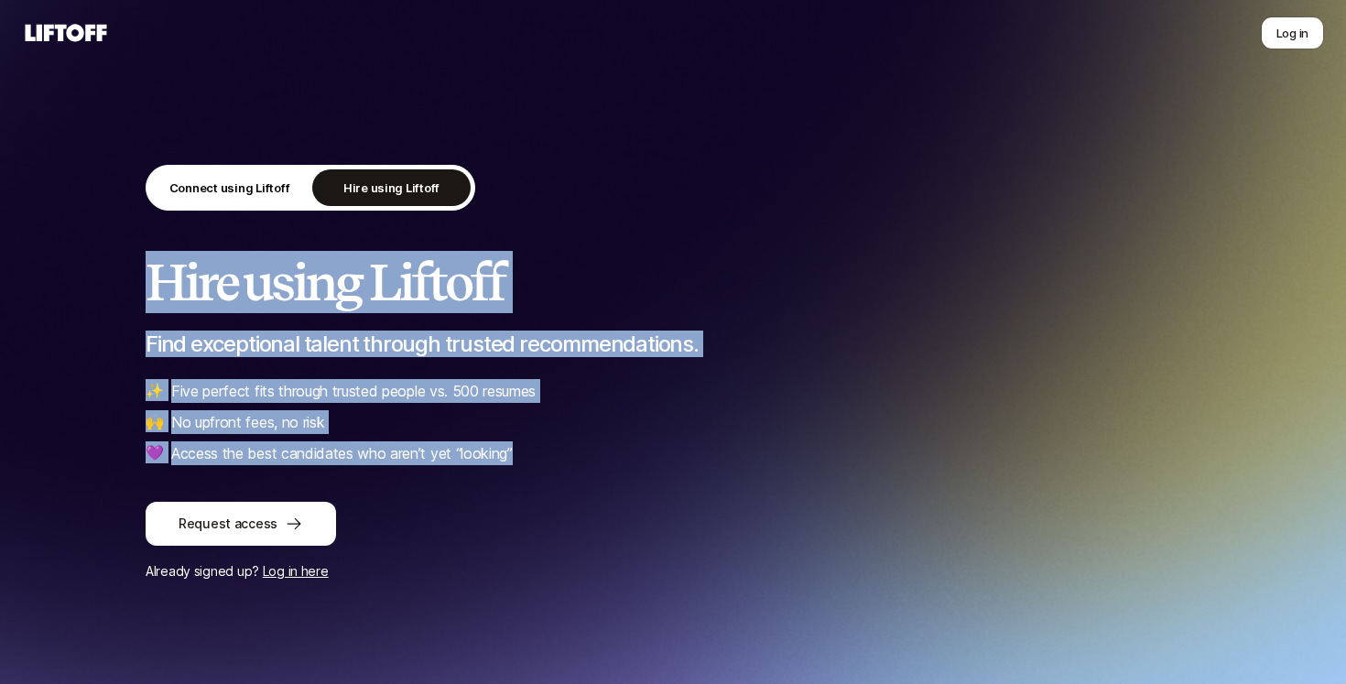
click at [570, 281] on h2 "Hire using Liftoff" at bounding box center [673, 282] width 1055 height 55
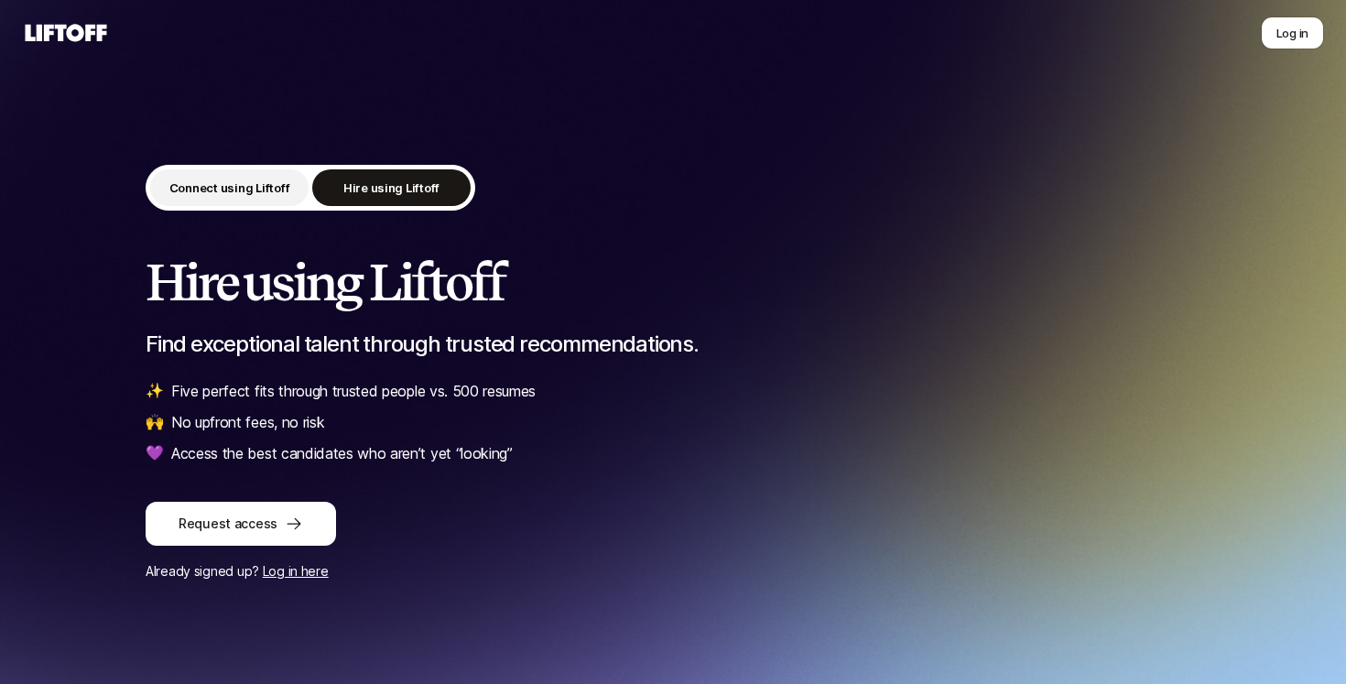
click at [278, 182] on p "Connect using Liftoff" at bounding box center [229, 188] width 121 height 18
